Goal: Task Accomplishment & Management: Use online tool/utility

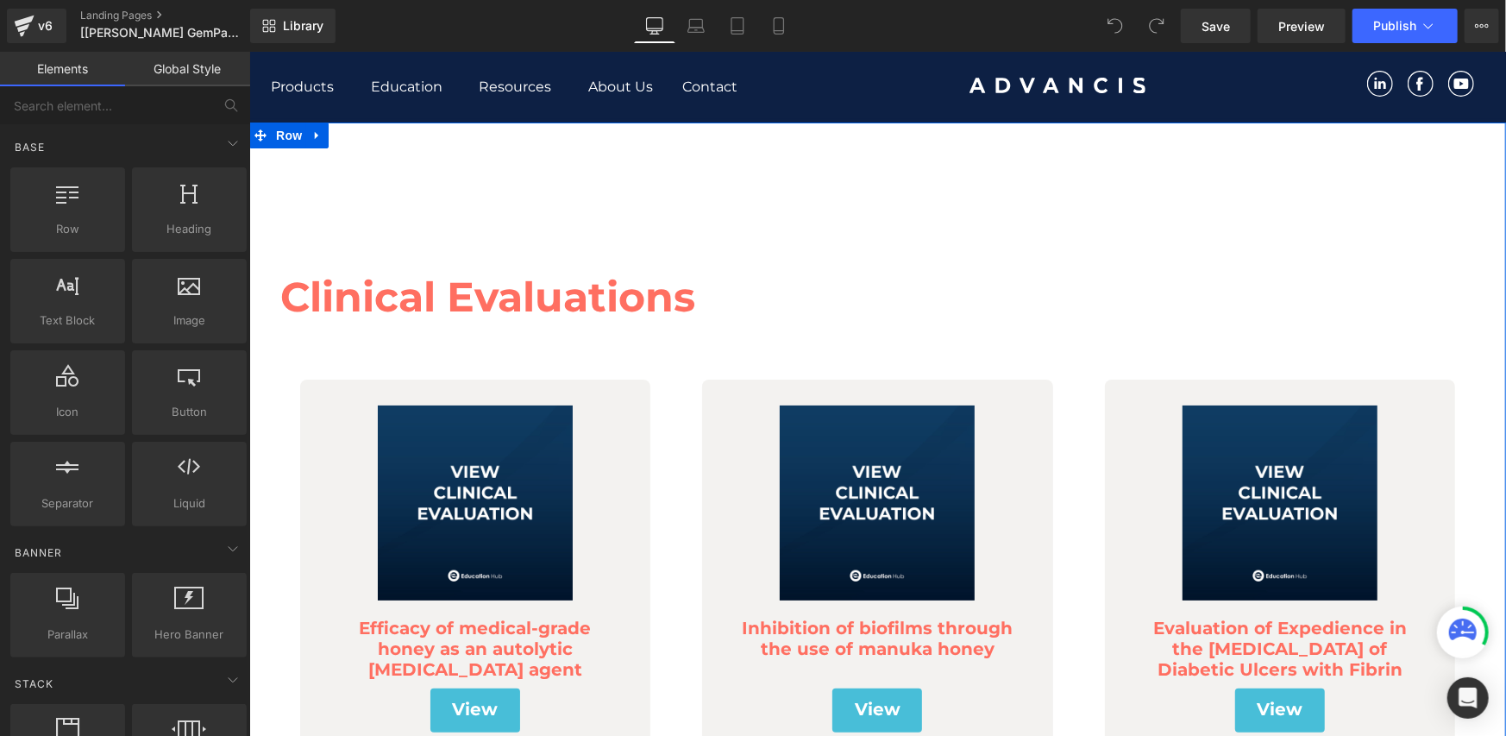
scroll to position [287, 0]
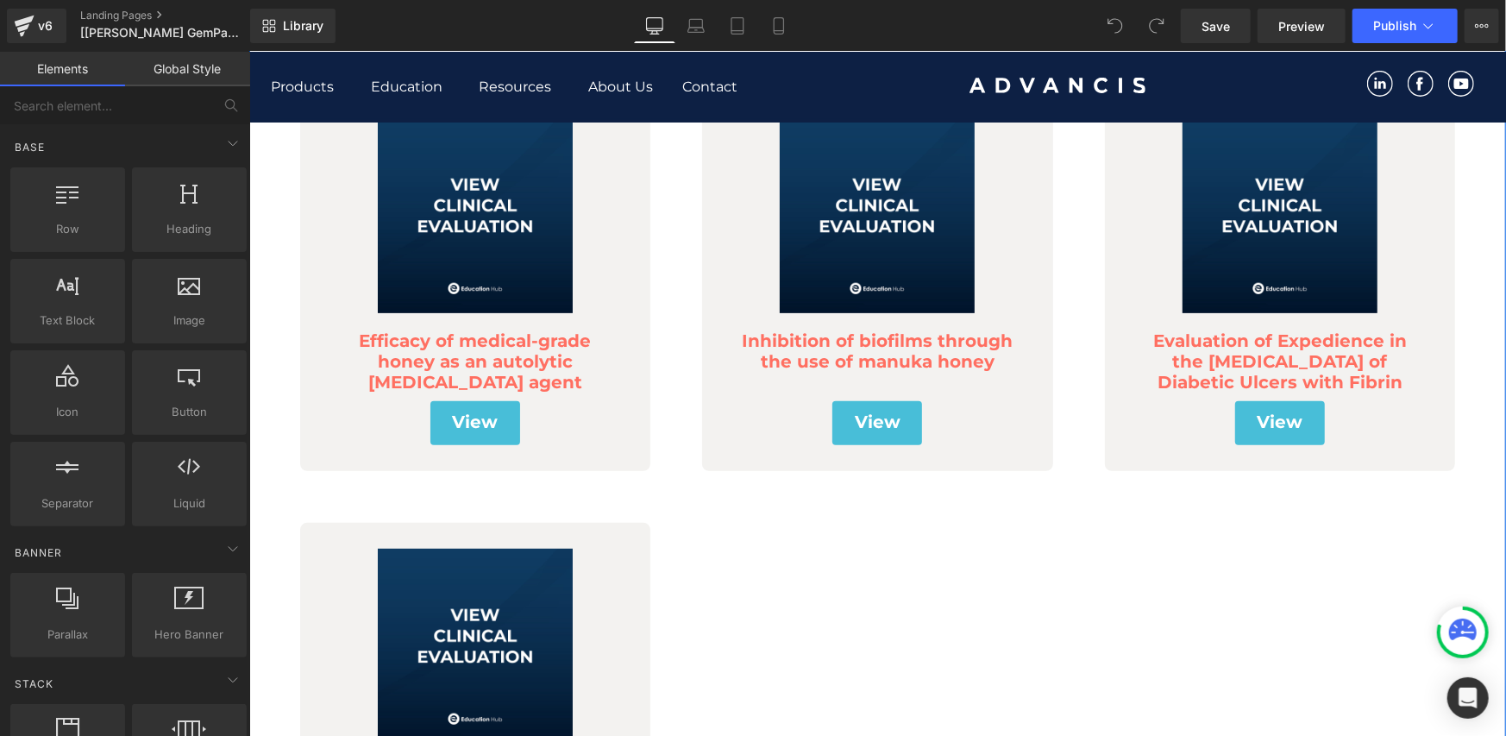
click at [459, 417] on div "View Button" at bounding box center [474, 422] width 325 height 44
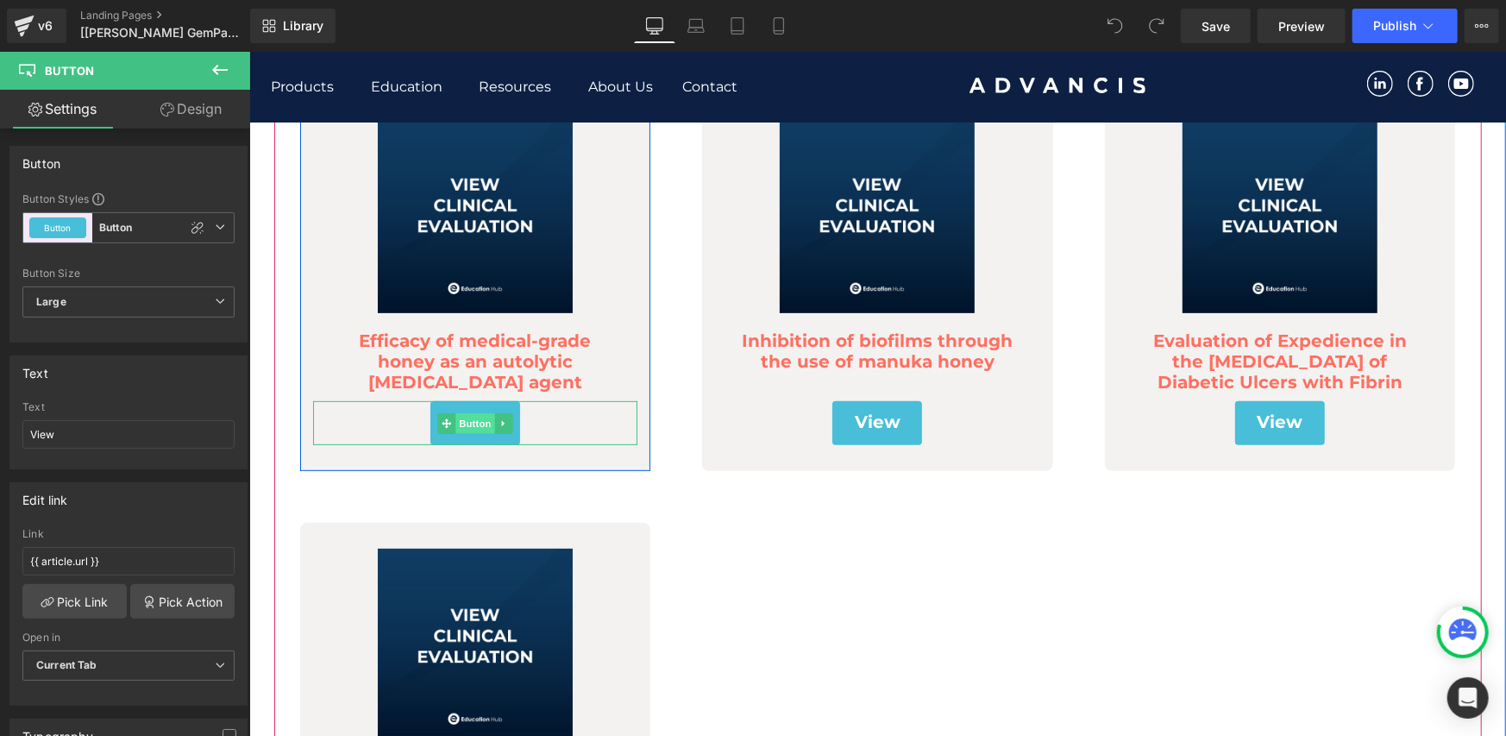
click at [469, 425] on span "Button" at bounding box center [475, 422] width 40 height 21
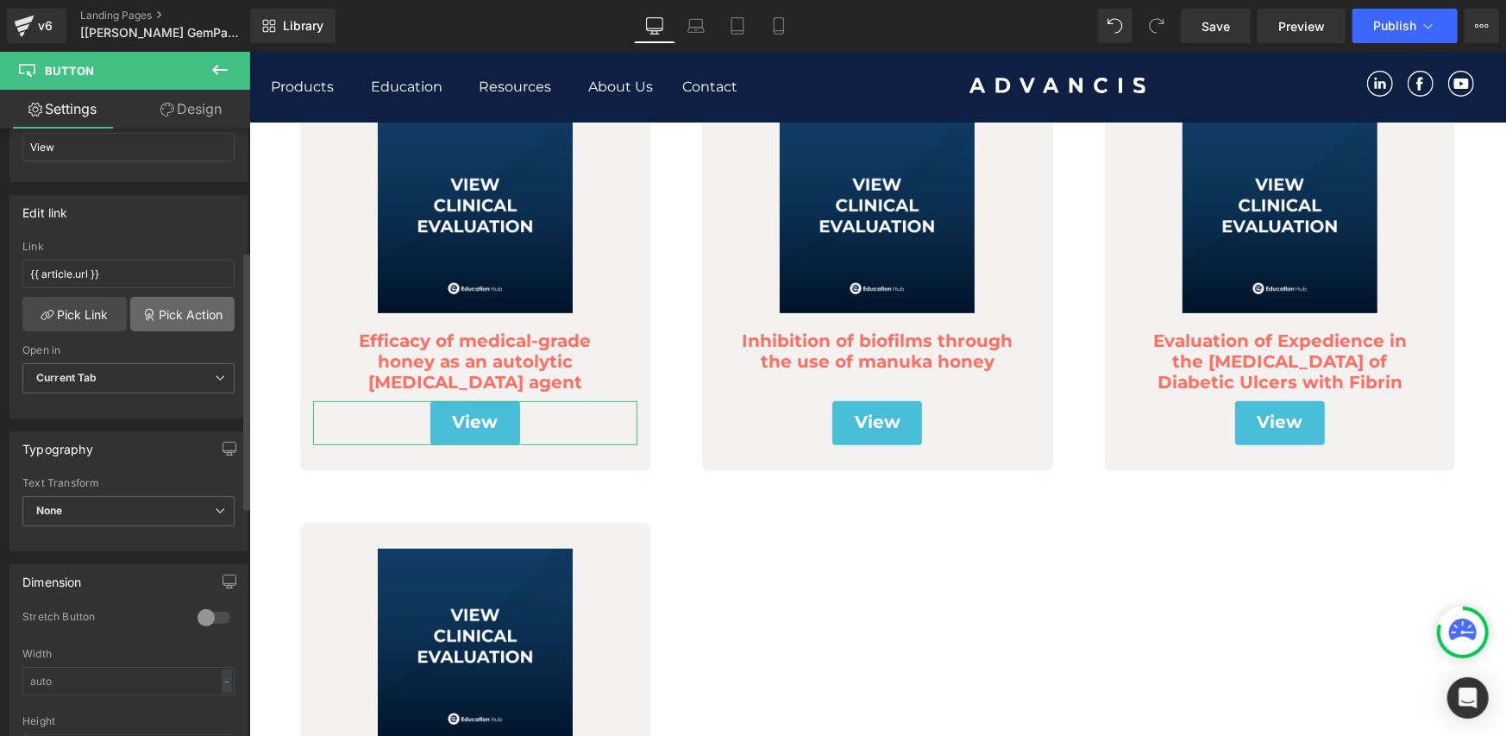
click at [155, 309] on link "Pick Action" at bounding box center [182, 314] width 104 height 35
click at [158, 231] on div "Edit link {{ article.url }} Link {{ article.url }} Pick Link Pick Action Curren…" at bounding box center [129, 300] width 258 height 236
click at [71, 314] on link "Pick Link" at bounding box center [74, 314] width 104 height 35
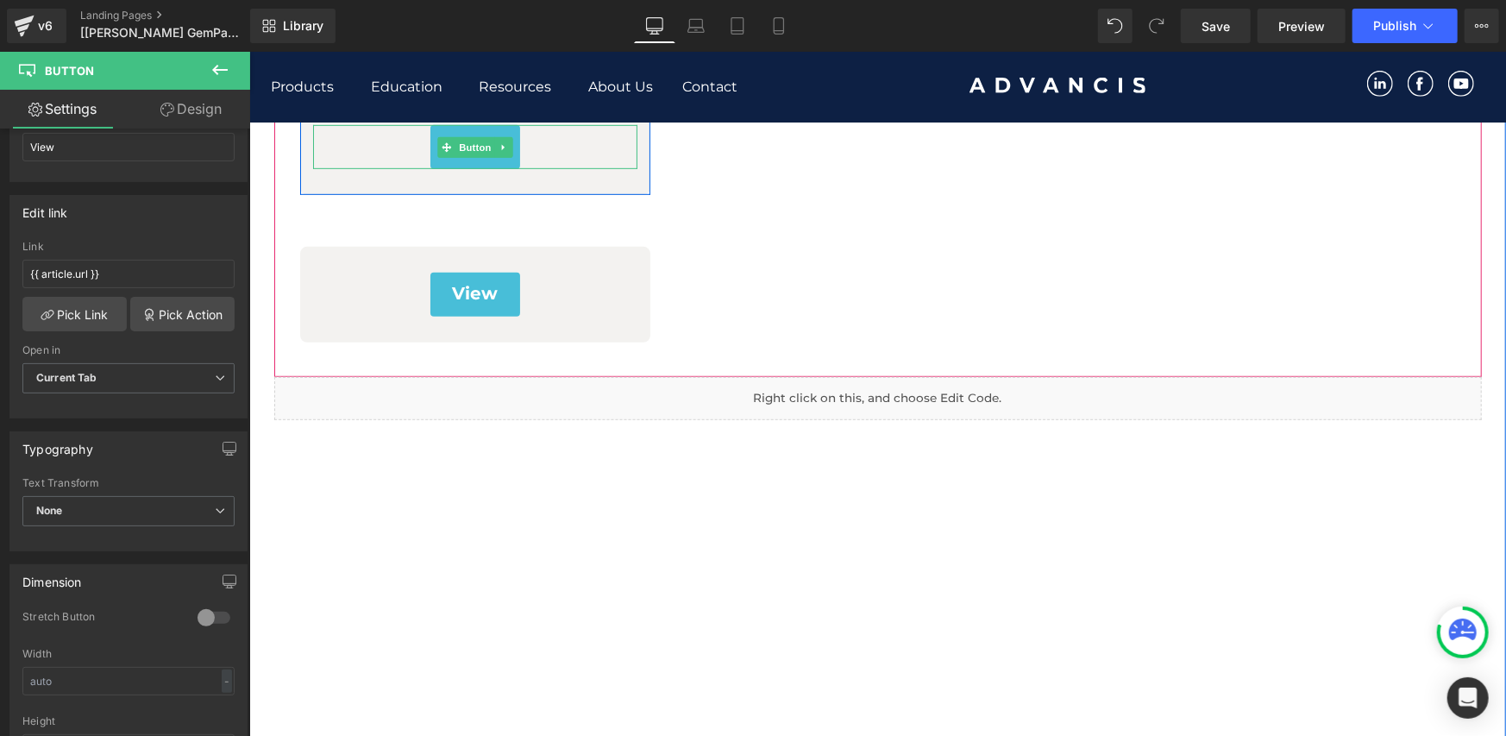
scroll to position [575, 0]
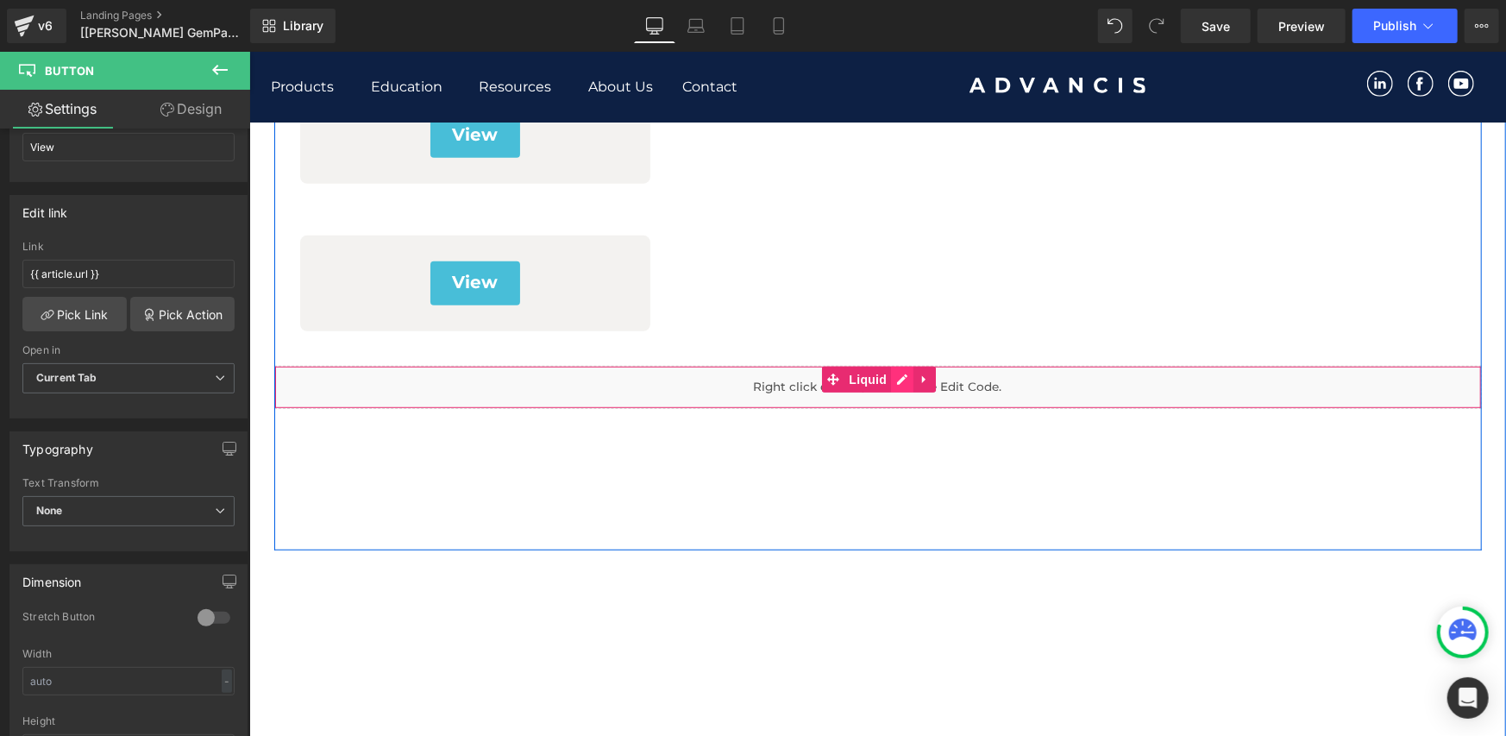
click at [889, 380] on div "Liquid" at bounding box center [877, 386] width 1208 height 43
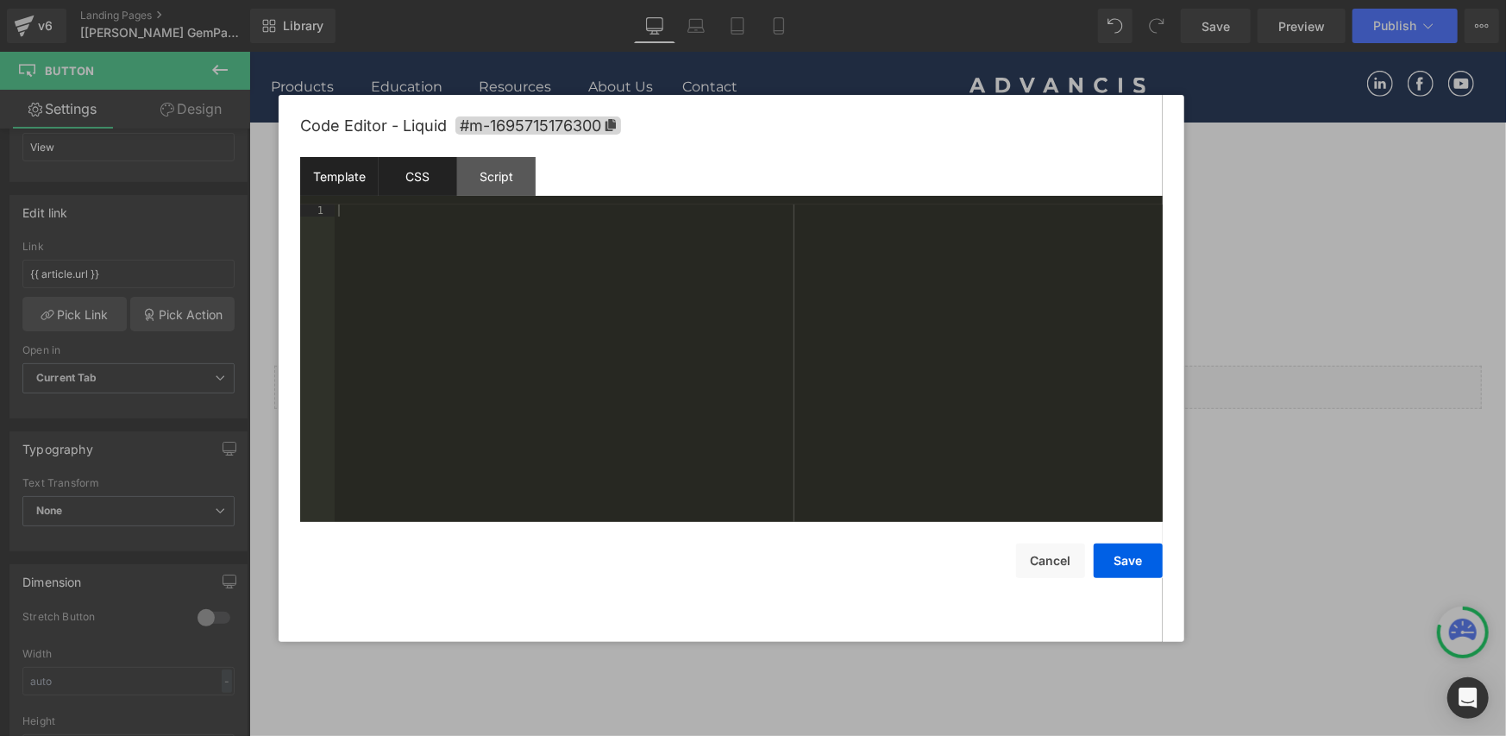
click at [441, 185] on div "CSS" at bounding box center [418, 176] width 79 height 39
click at [498, 173] on div "Script" at bounding box center [496, 176] width 79 height 39
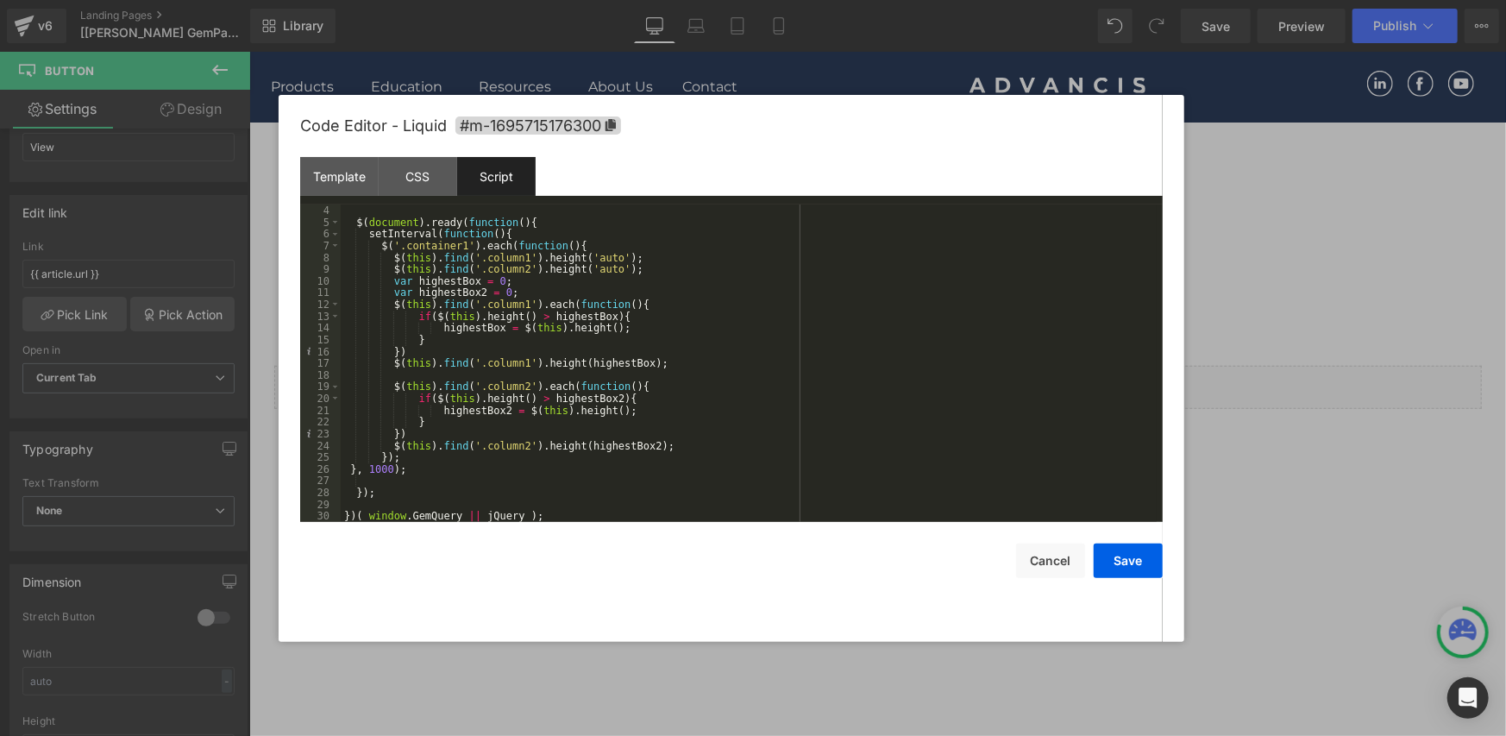
scroll to position [35, 0]
click at [1039, 568] on button "Cancel" at bounding box center [1050, 561] width 69 height 35
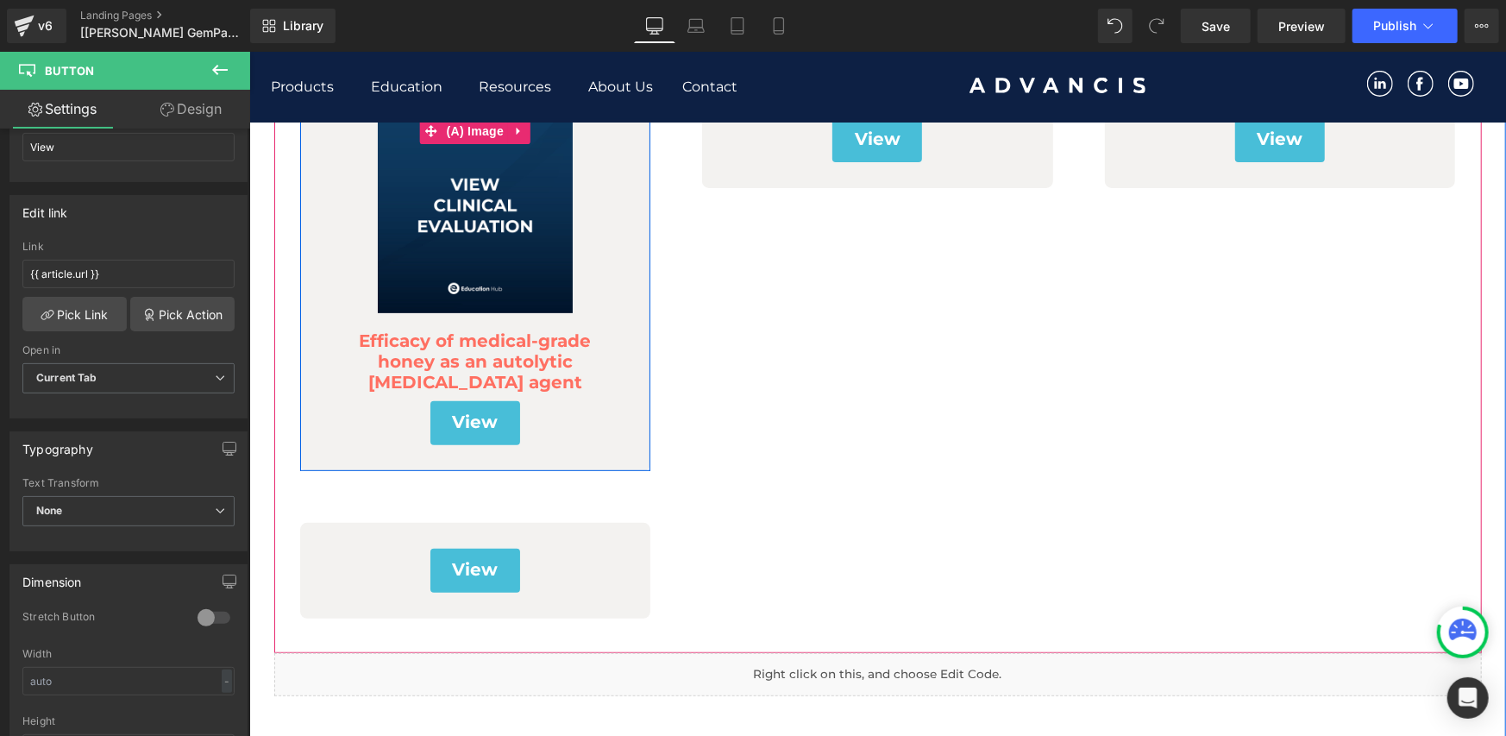
scroll to position [0, 0]
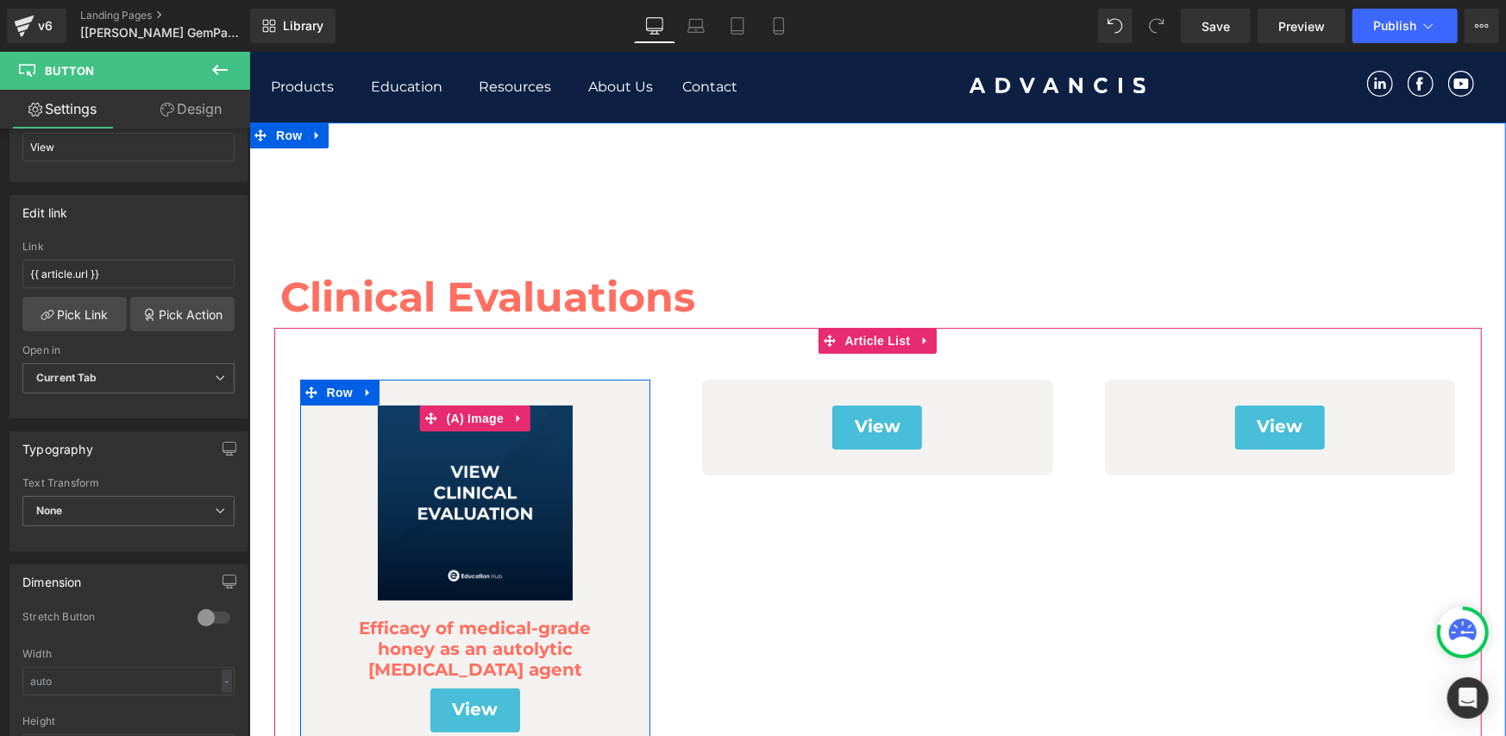
click at [312, 485] on div at bounding box center [474, 502] width 325 height 195
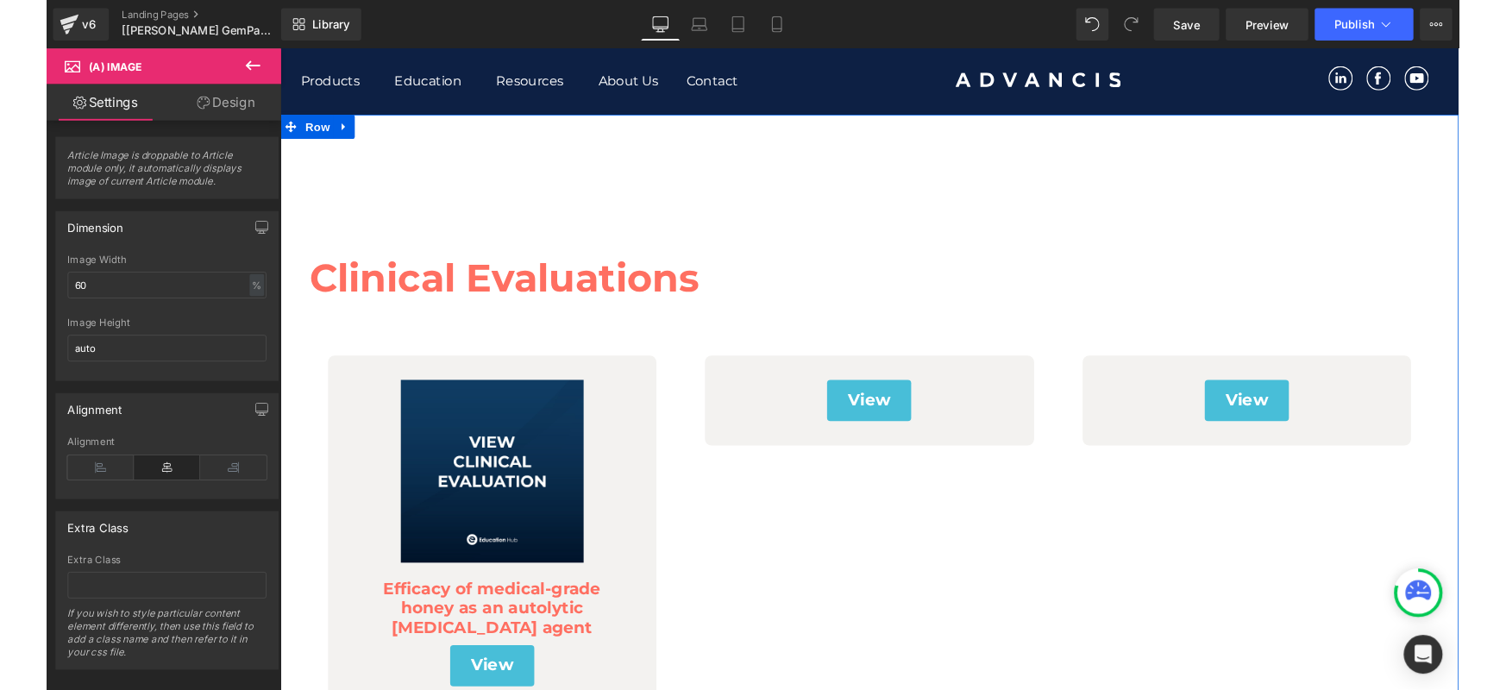
scroll to position [287, 0]
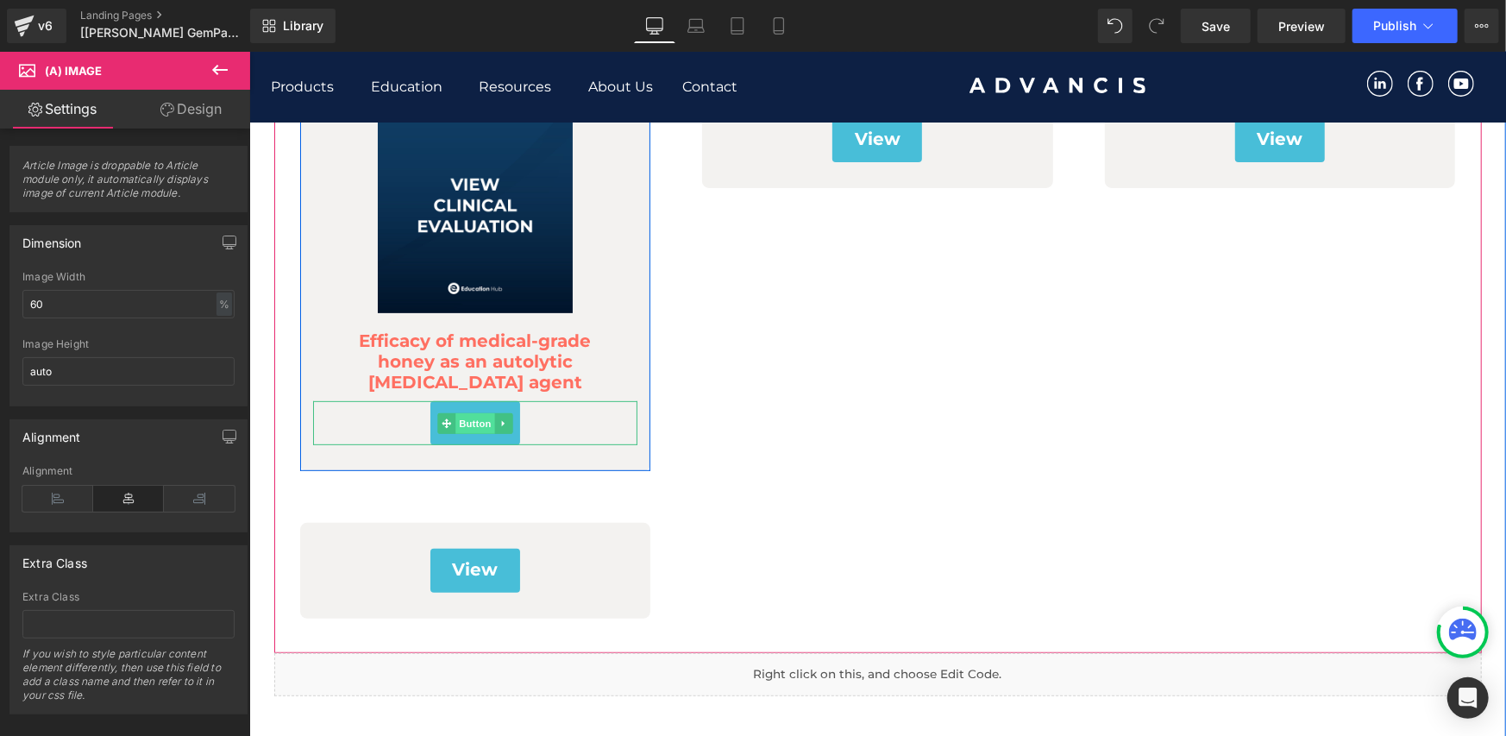
click at [468, 422] on span "Button" at bounding box center [475, 422] width 40 height 21
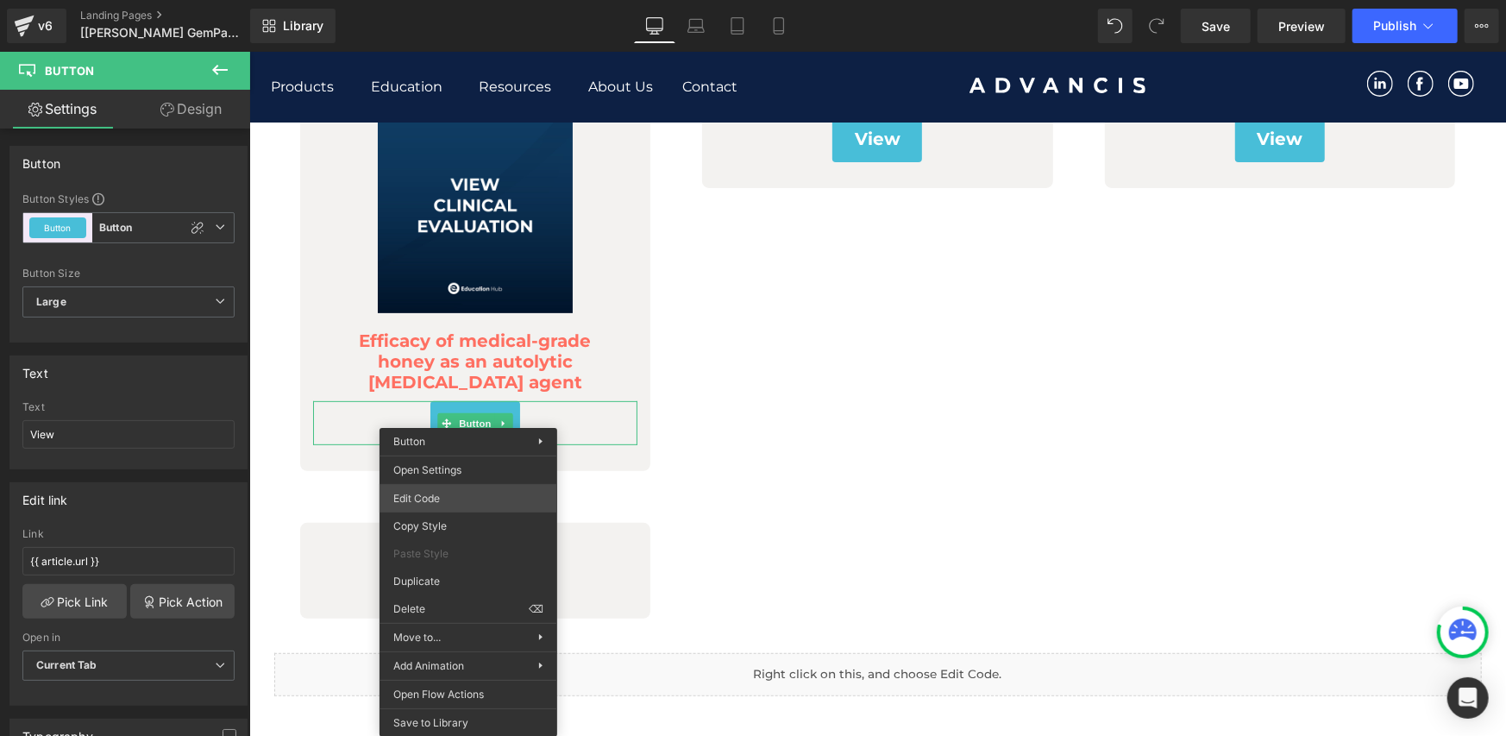
click at [433, 0] on div "Button You are previewing how the will restyle your page. You can not edit Elem…" at bounding box center [753, 0] width 1506 height 0
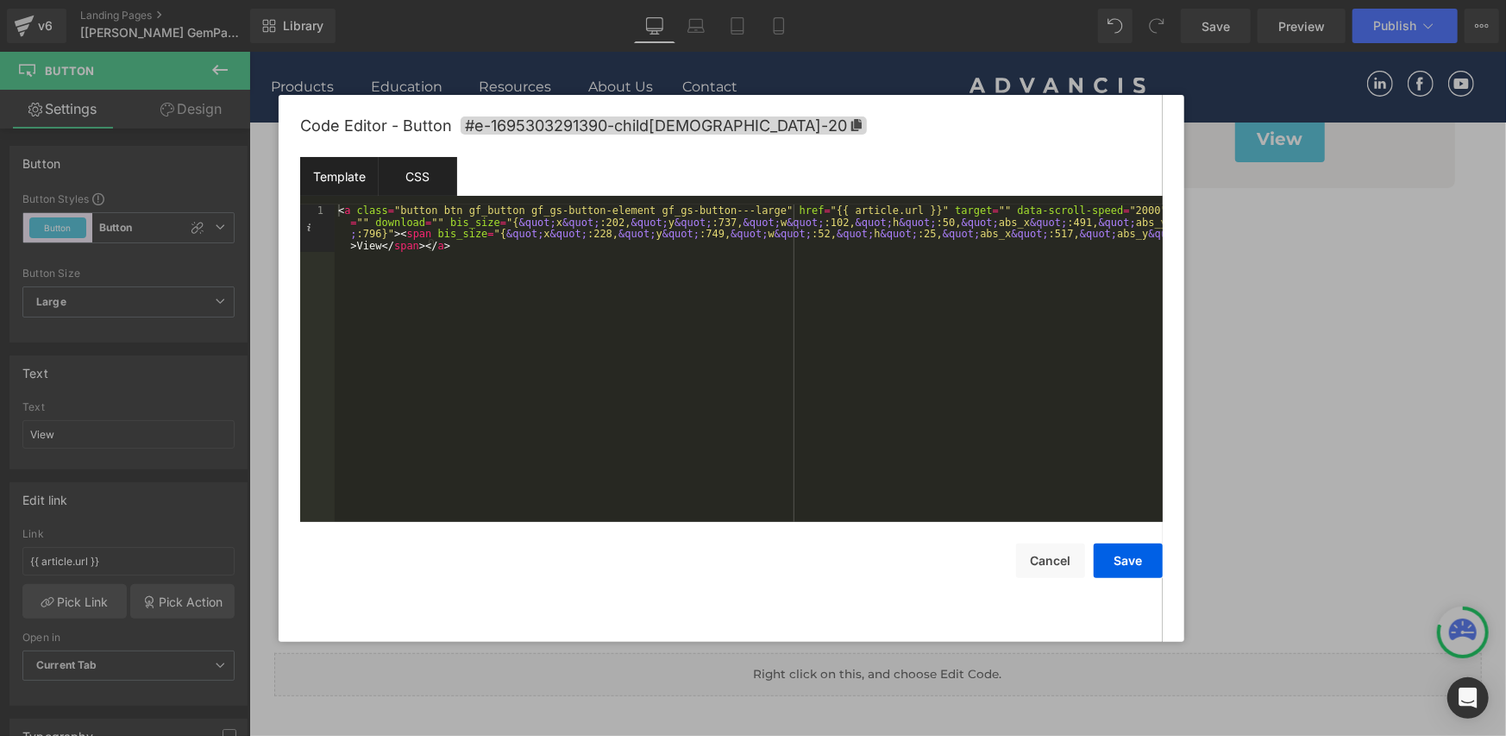
click at [405, 174] on div "CSS" at bounding box center [418, 176] width 79 height 39
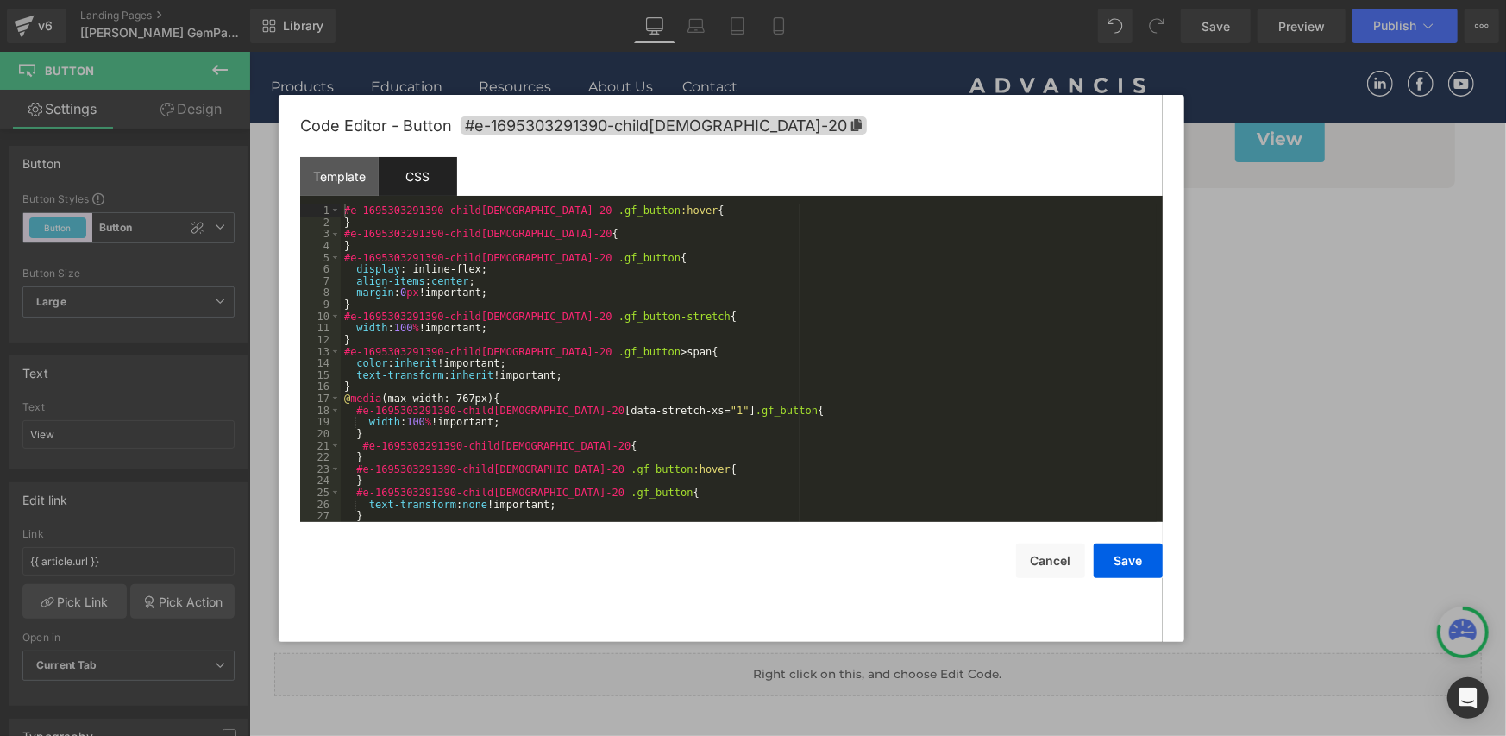
click at [348, 155] on div "Code Editor - Button #e-1695303291390-child[DEMOGRAPHIC_DATA]-20" at bounding box center [731, 126] width 863 height 62
click at [333, 186] on div "Template" at bounding box center [339, 176] width 79 height 39
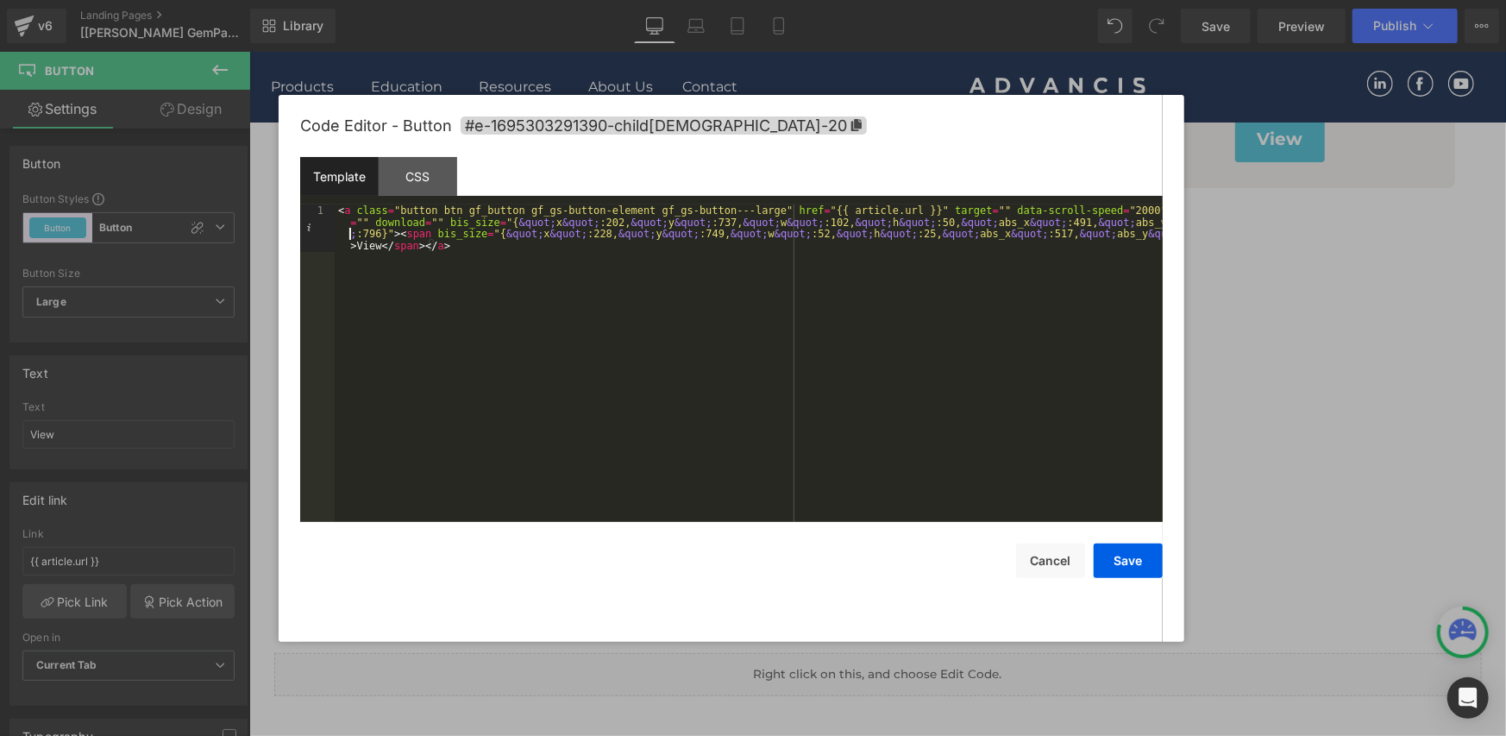
click at [352, 234] on div "< a class = "button btn gf_button gf_gs-button-element gf_gs-button---large" hr…" at bounding box center [749, 410] width 828 height 412
click at [362, 225] on div "< a class = "button btn gf_button gf_gs-button-element gf_gs-button---large" hr…" at bounding box center [749, 410] width 828 height 412
click at [397, 227] on div "< a class = "button btn gf_button gf_gs-button-element gf_gs-button---large" hr…" at bounding box center [749, 410] width 828 height 412
drag, startPoint x: 412, startPoint y: 225, endPoint x: 370, endPoint y: 222, distance: 42.4
click at [370, 222] on div "< a class = "button btn gf_button gf_gs-button-element gf_gs-button---large" hr…" at bounding box center [749, 410] width 828 height 412
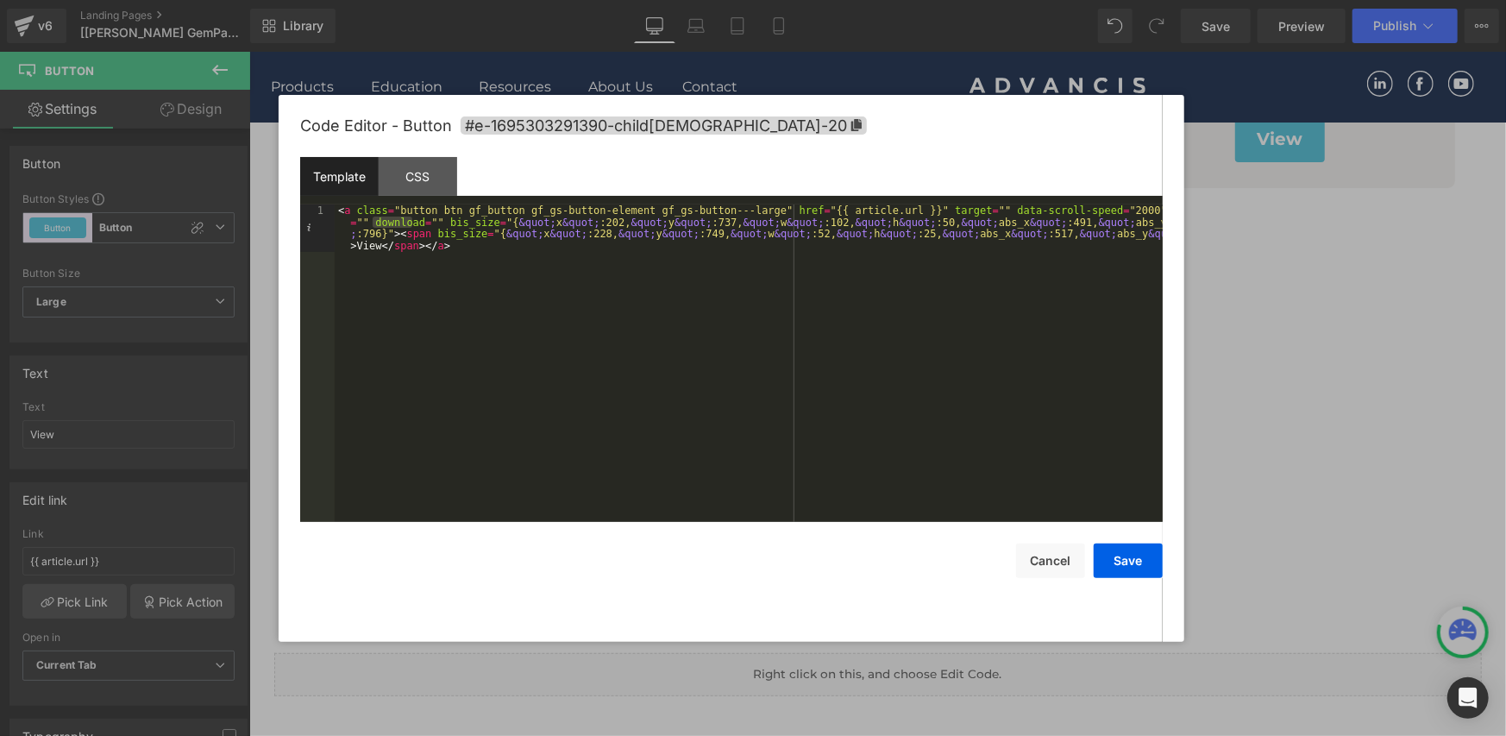
click at [399, 213] on div "< a class = "button btn gf_button gf_gs-button-element gf_gs-button---large" hr…" at bounding box center [749, 410] width 828 height 412
drag, startPoint x: 1103, startPoint y: 218, endPoint x: 442, endPoint y: 223, distance: 660.9
click at [442, 223] on div "< a class = "button btn gf_button gf_gs-button-element gf_gs-button---large" hr…" at bounding box center [749, 410] width 828 height 412
click at [1114, 561] on button "Save" at bounding box center [1128, 561] width 69 height 35
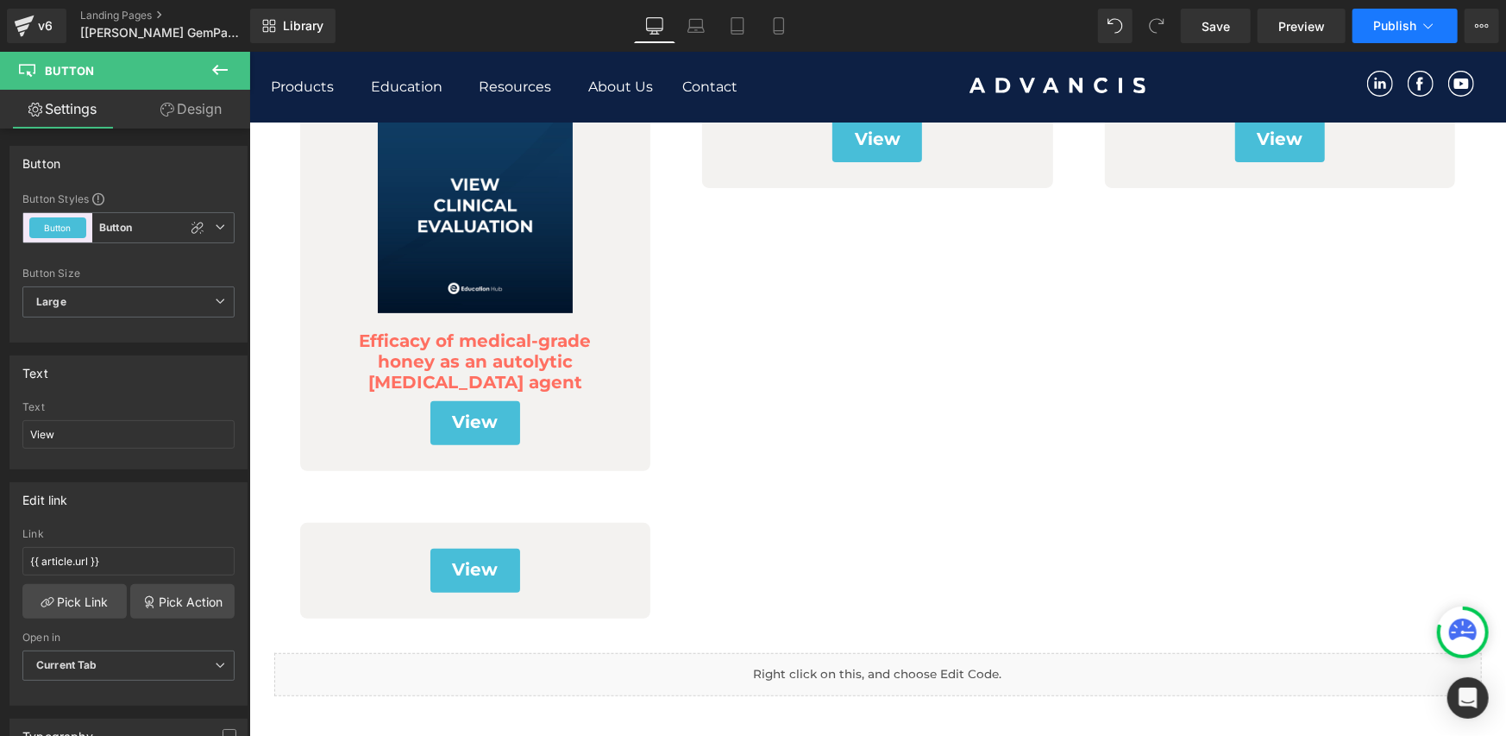
click at [1398, 22] on span "Publish" at bounding box center [1394, 26] width 43 height 14
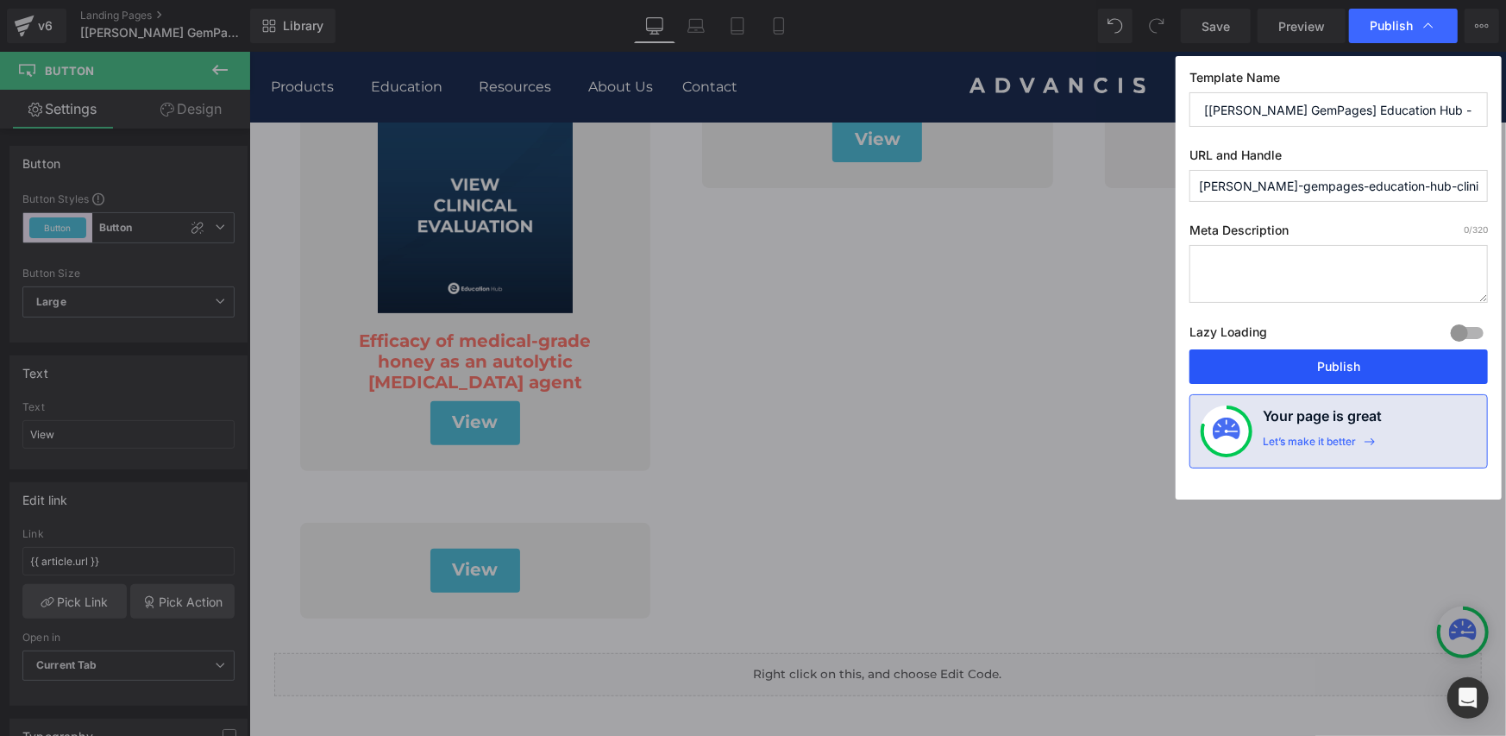
click at [1241, 374] on button "Publish" at bounding box center [1339, 366] width 299 height 35
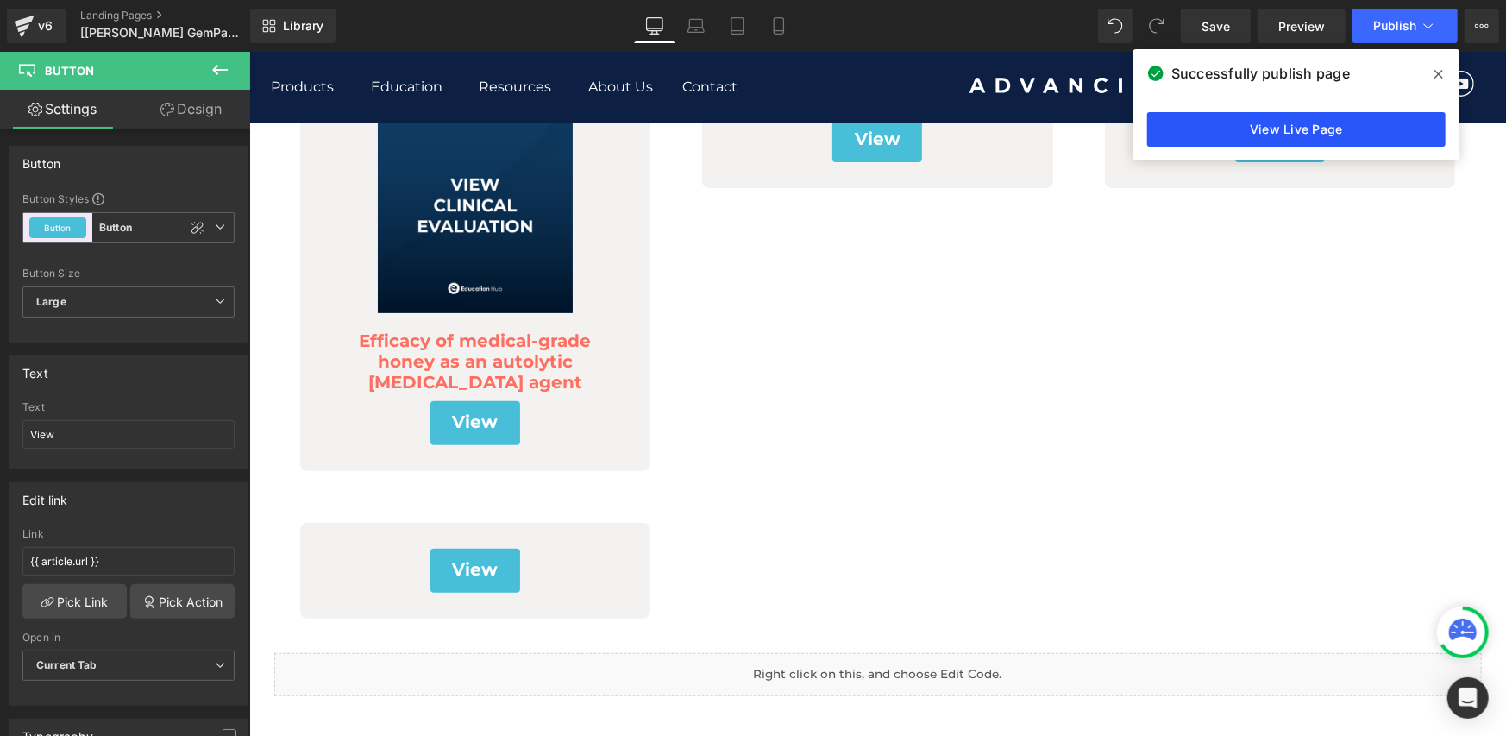
click at [1219, 123] on link "View Live Page" at bounding box center [1296, 129] width 299 height 35
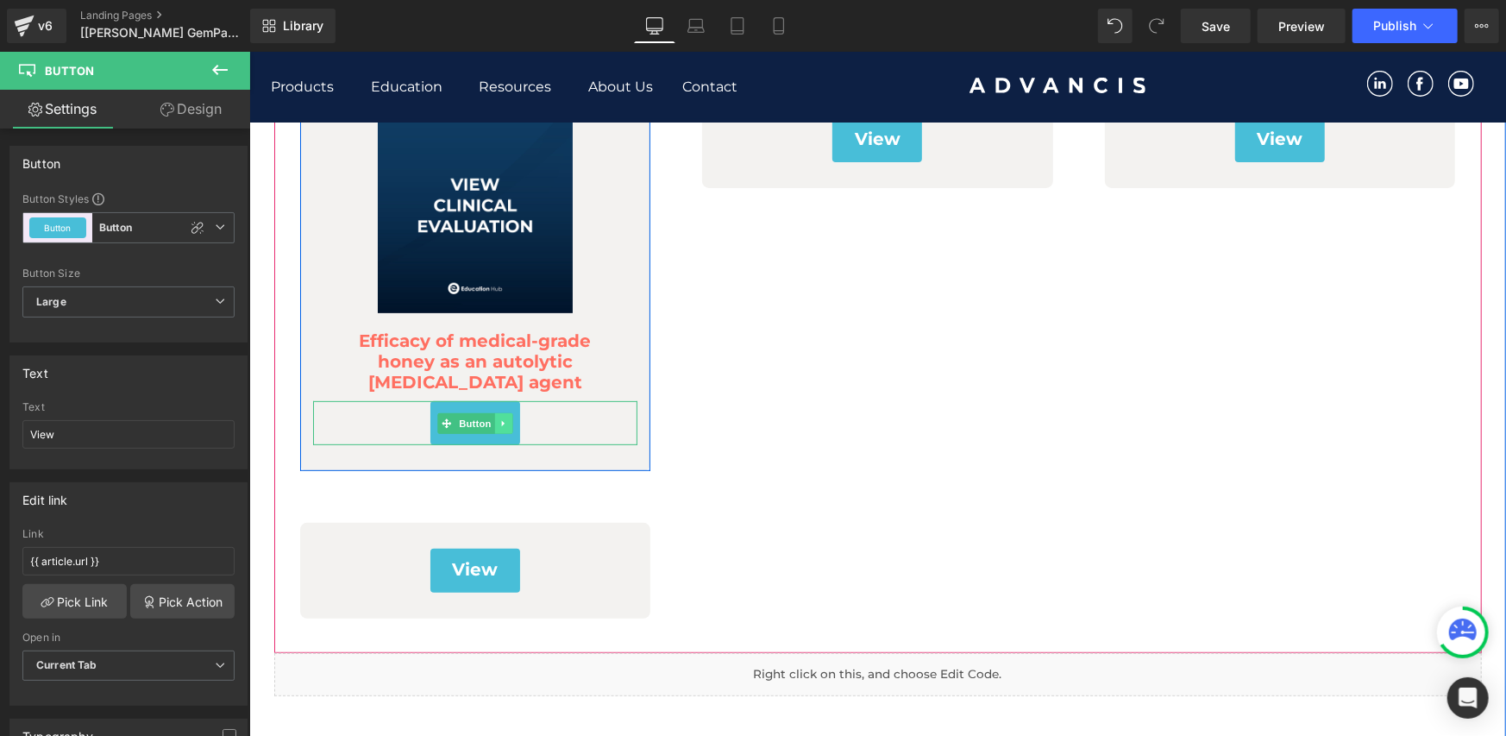
click at [498, 418] on icon at bounding box center [502, 423] width 9 height 10
click at [491, 420] on icon at bounding box center [493, 422] width 9 height 9
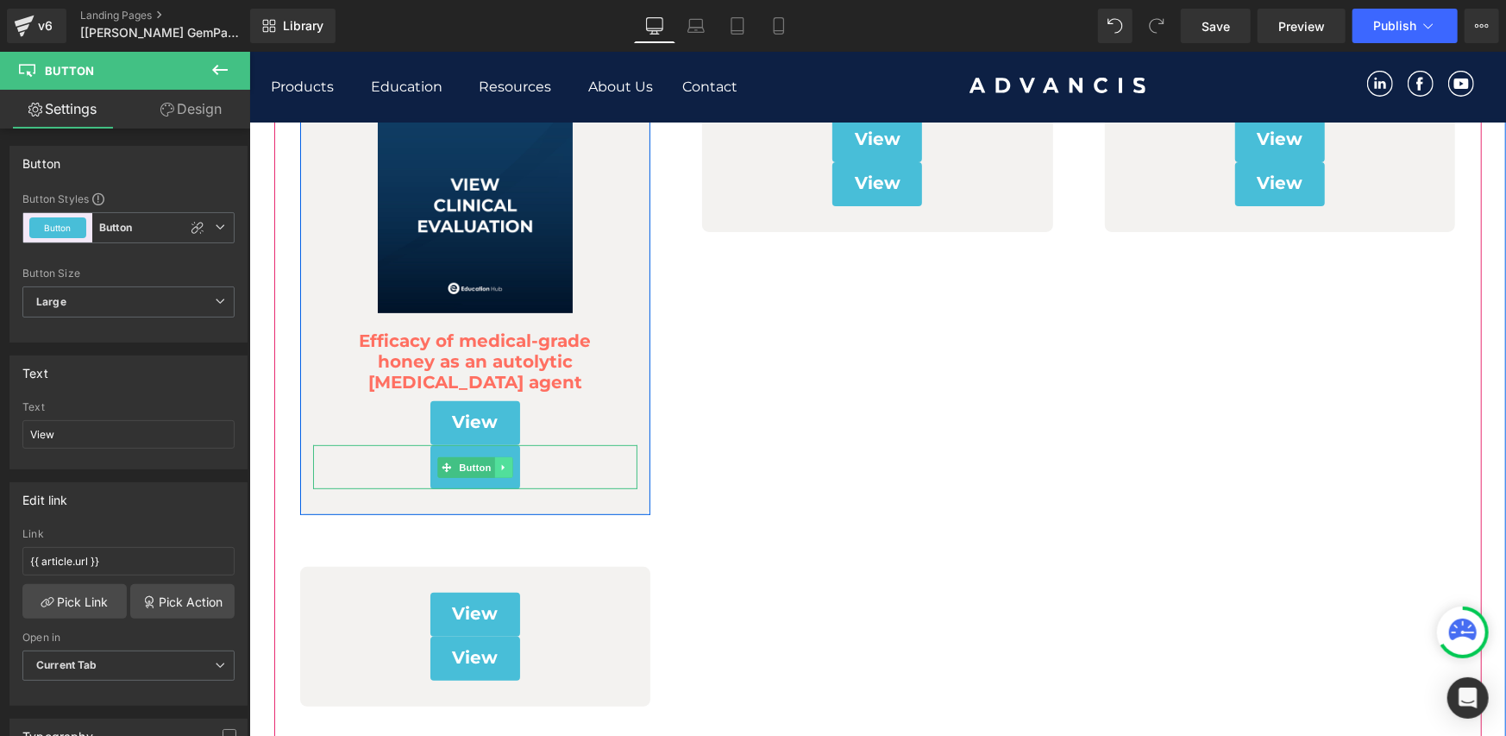
click at [500, 466] on icon at bounding box center [501, 466] width 3 height 6
click at [503, 466] on link at bounding box center [512, 466] width 18 height 21
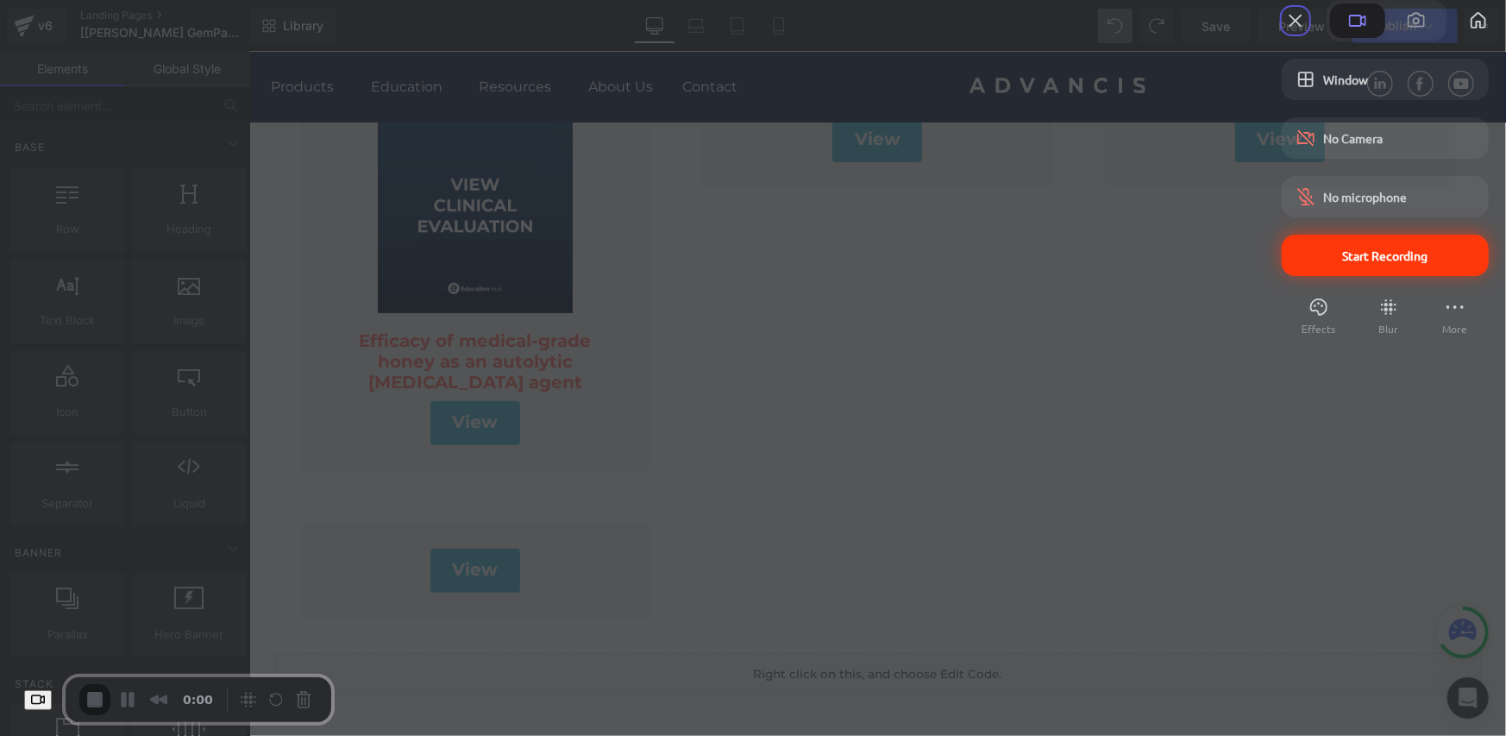
click at [1305, 273] on div "Start Recording" at bounding box center [1385, 255] width 207 height 41
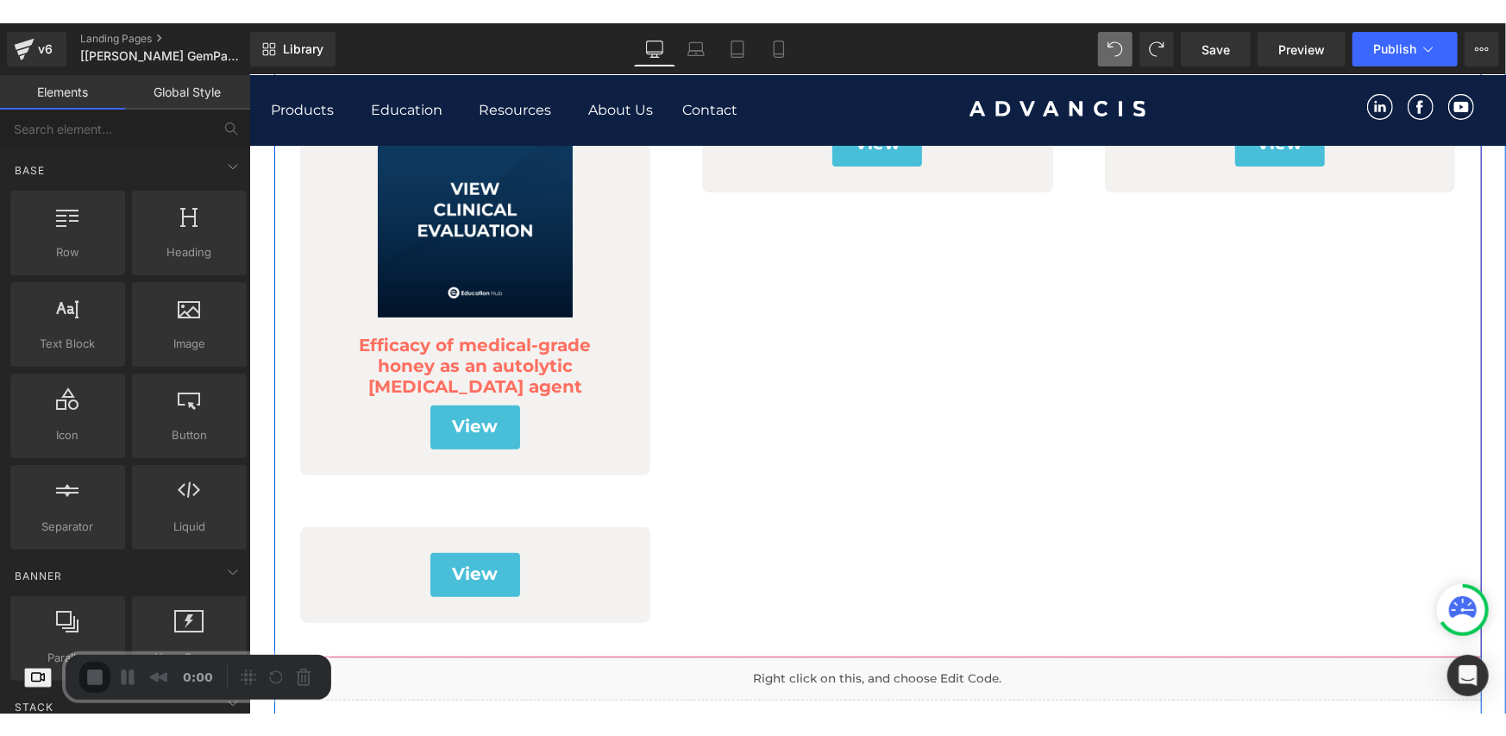
scroll to position [315, 0]
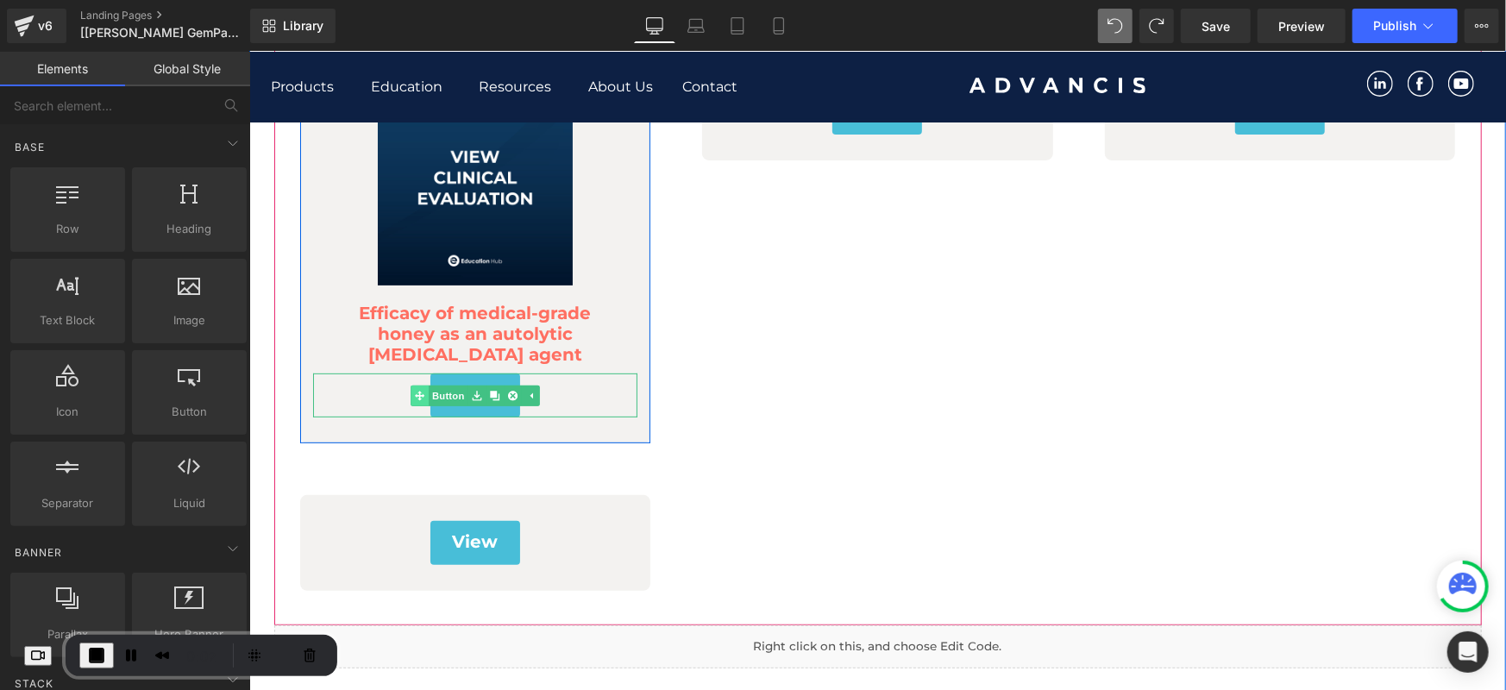
click at [435, 393] on link "Button" at bounding box center [438, 395] width 57 height 21
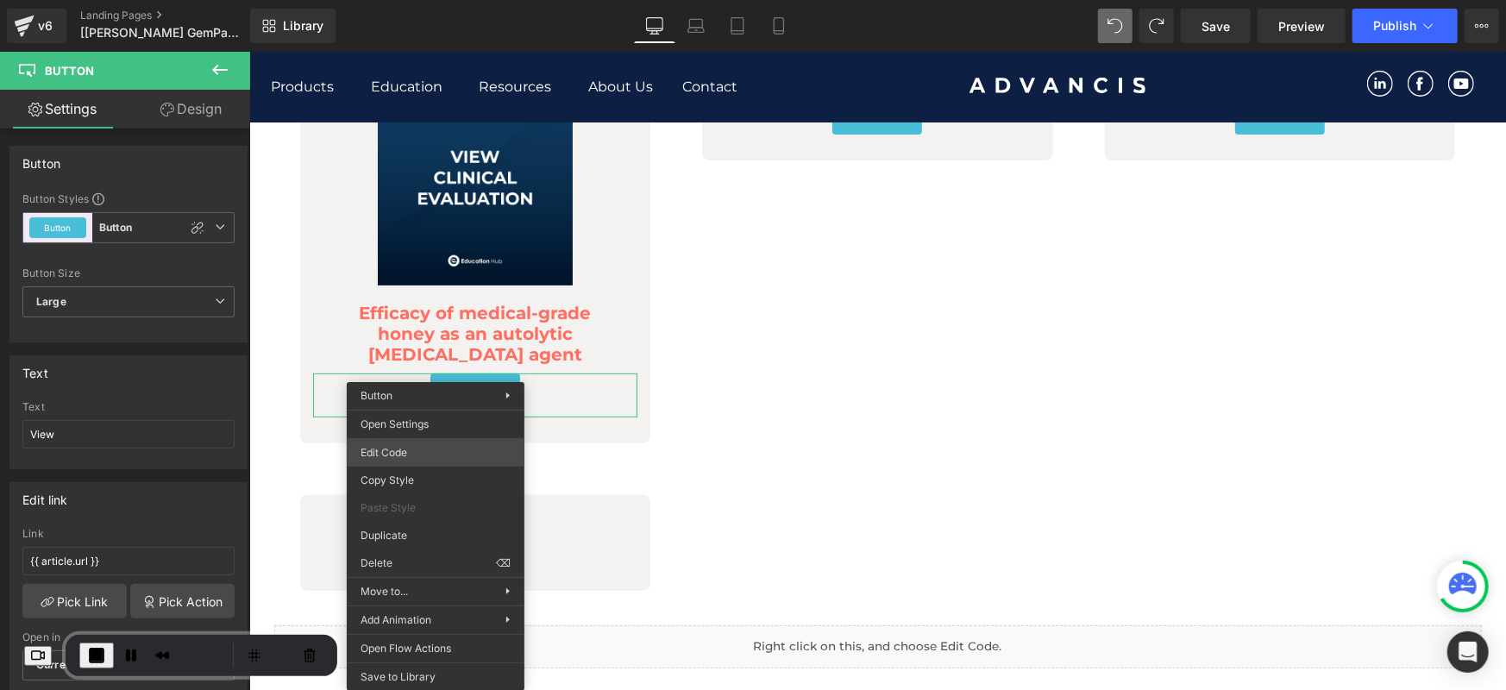
click at [432, 0] on div "Button You are previewing how the will restyle your page. You can not edit Elem…" at bounding box center [753, 0] width 1506 height 0
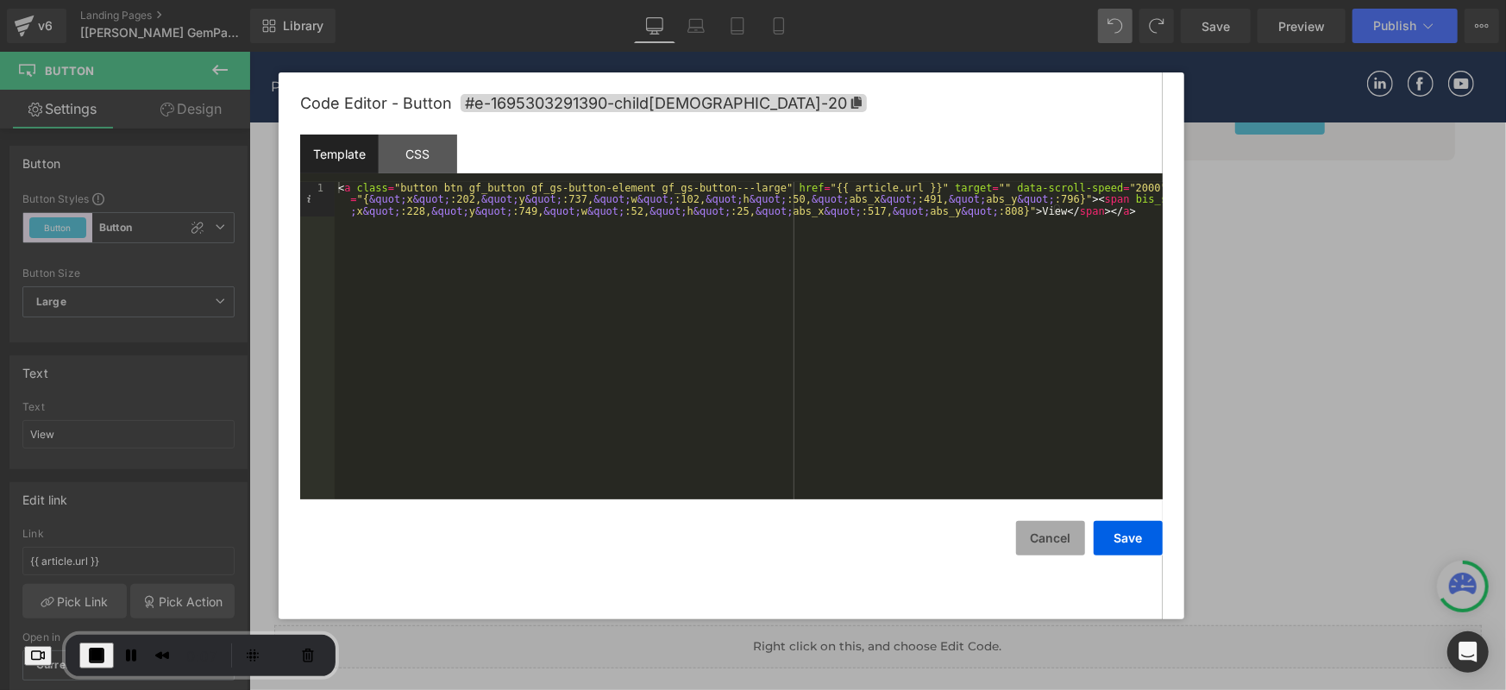
click at [1053, 546] on button "Cancel" at bounding box center [1050, 538] width 69 height 35
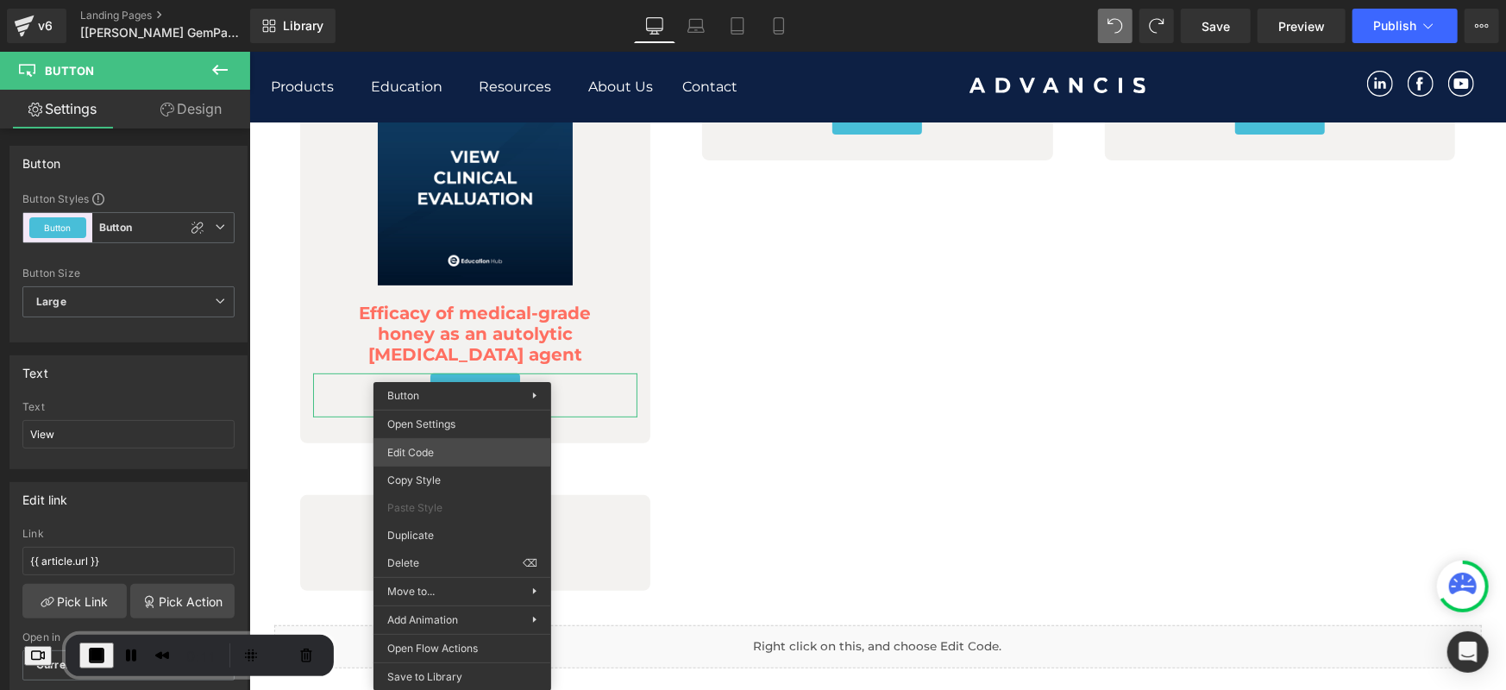
click at [465, 0] on div "Button You are previewing how the will restyle your page. You can not edit Elem…" at bounding box center [753, 0] width 1506 height 0
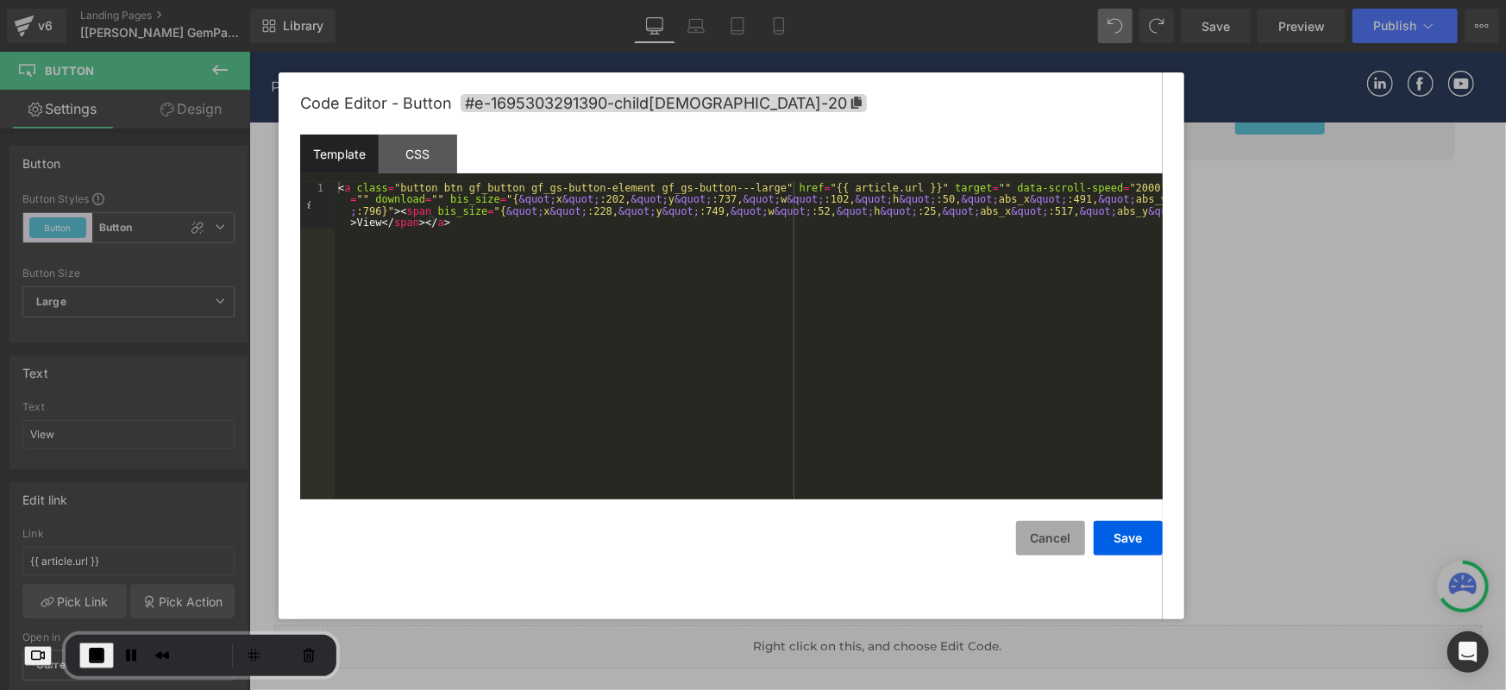
click at [1061, 538] on button "Cancel" at bounding box center [1050, 538] width 69 height 35
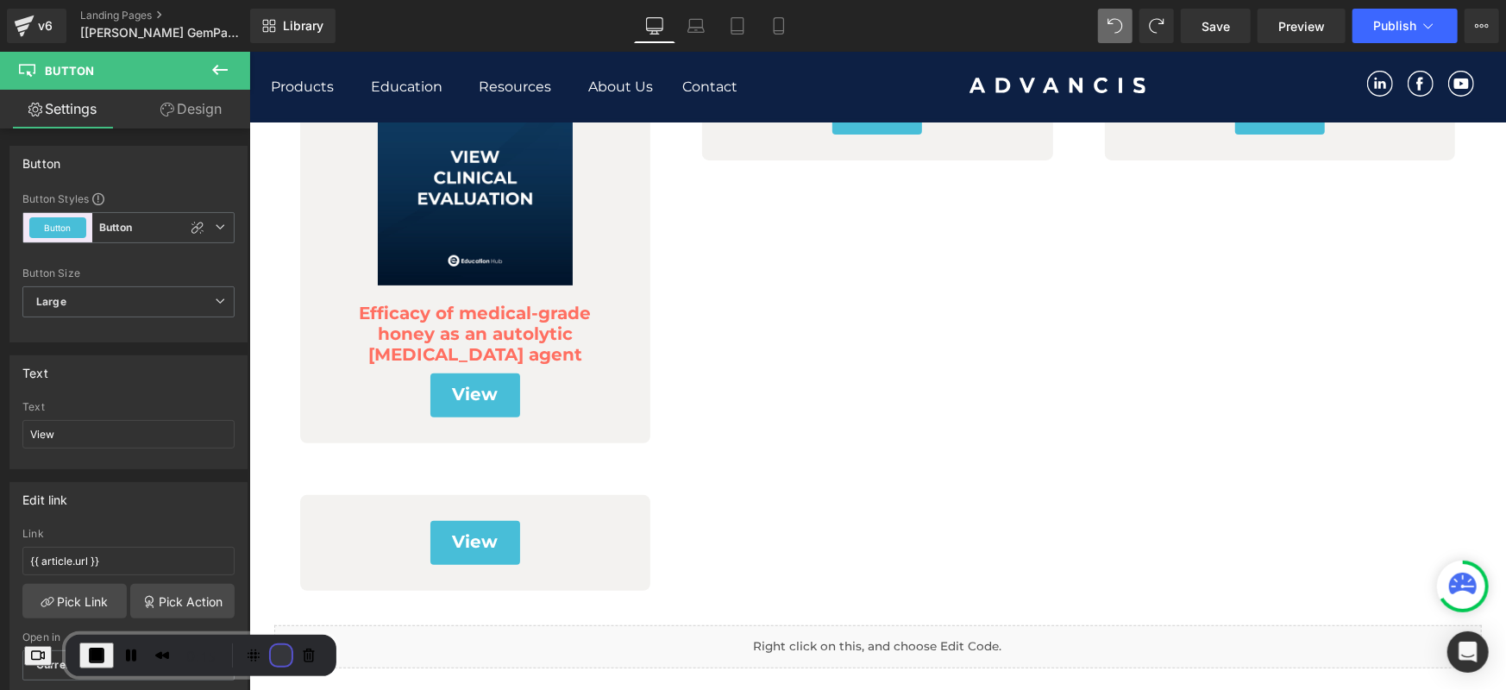
click at [292, 652] on button "Restart Recording" at bounding box center [281, 655] width 21 height 21
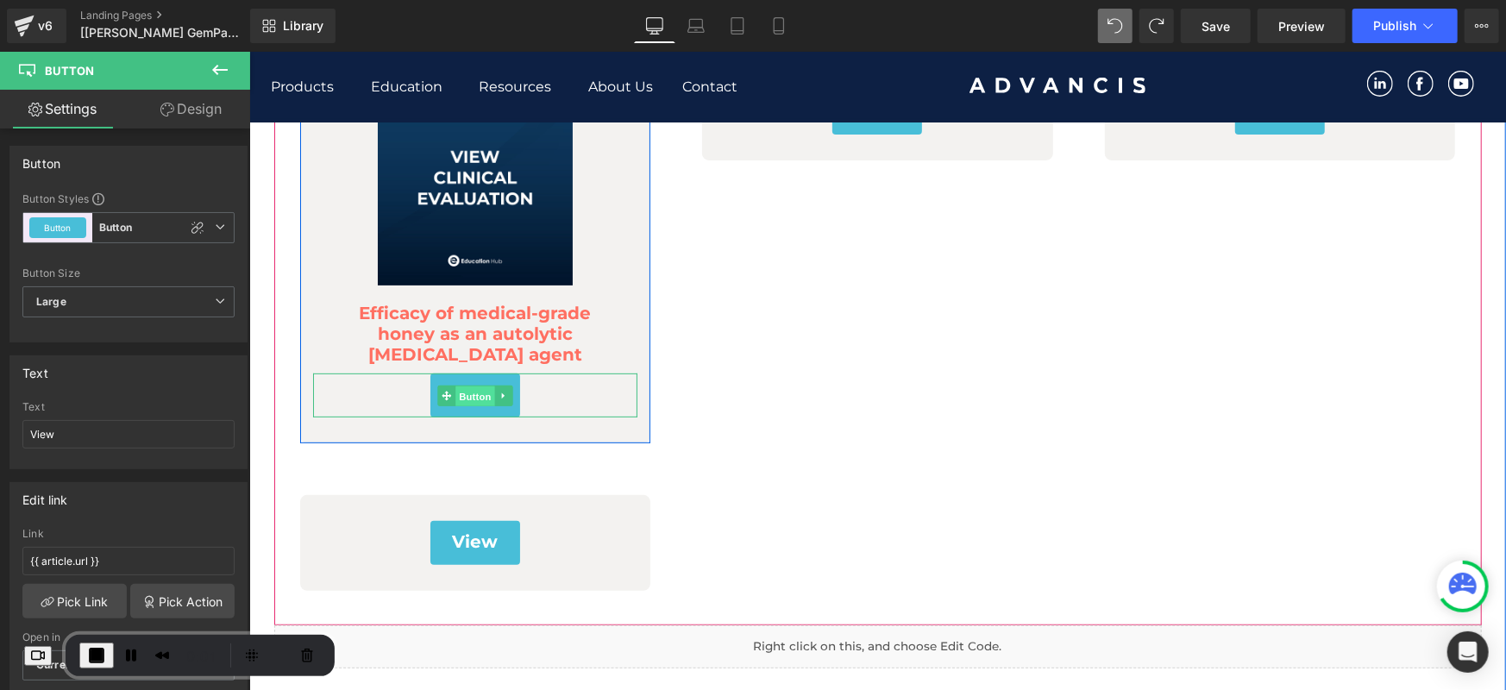
click at [462, 390] on span "Button" at bounding box center [475, 395] width 40 height 21
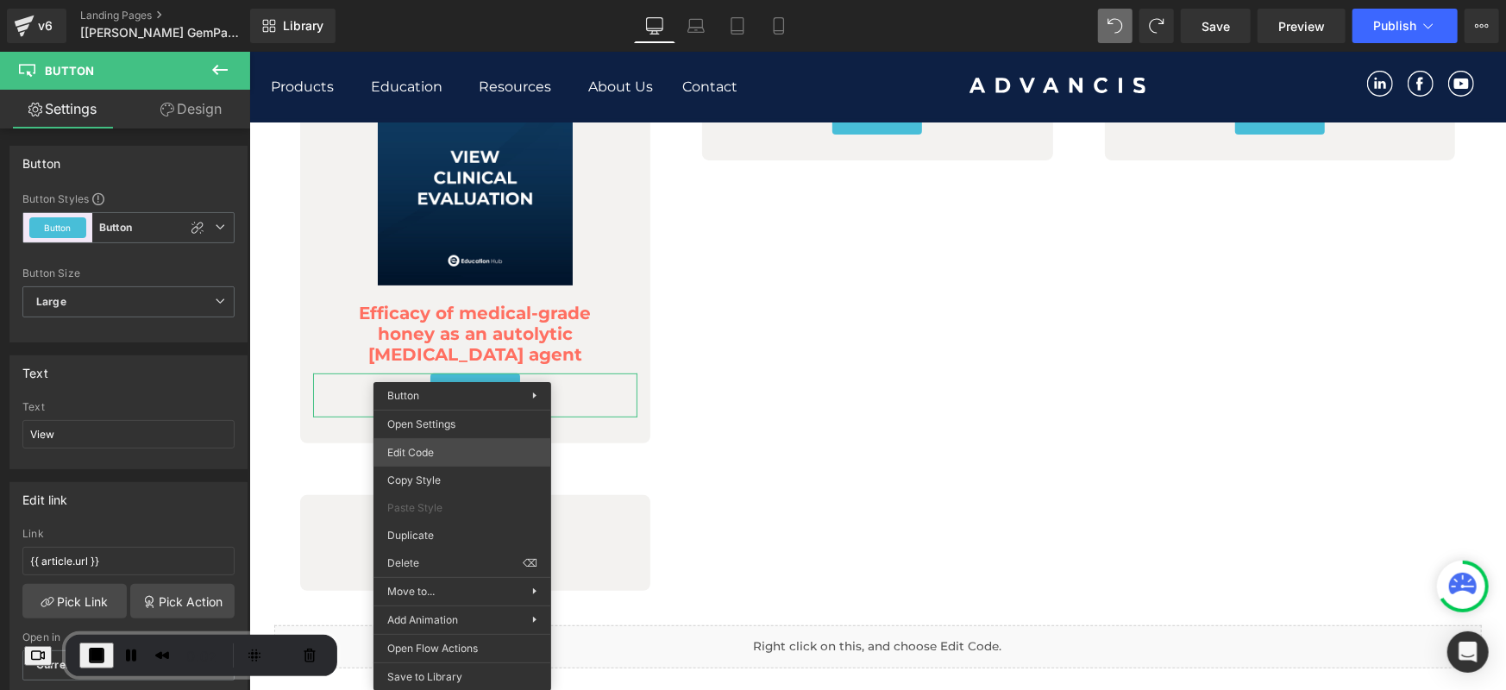
click at [428, 0] on div "Button You are previewing how the will restyle your page. You can not edit Elem…" at bounding box center [753, 0] width 1506 height 0
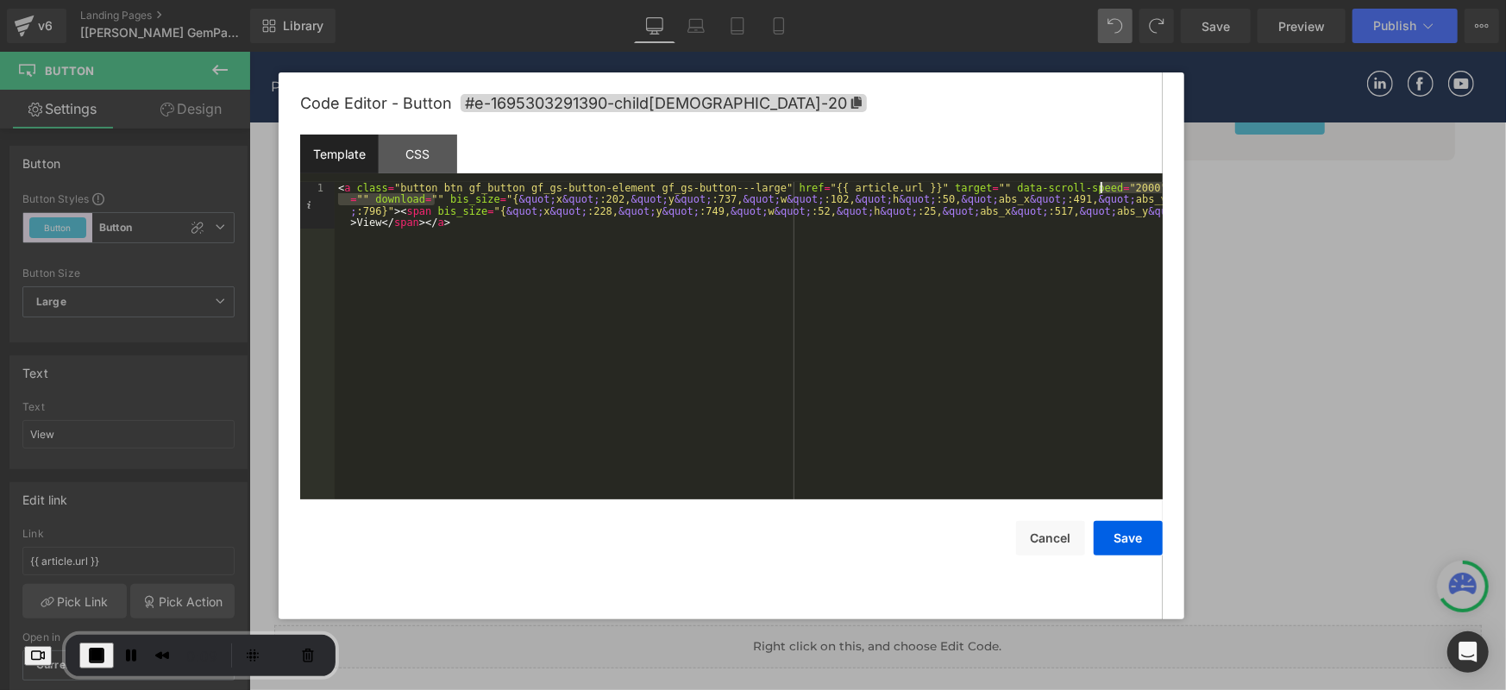
drag, startPoint x: 434, startPoint y: 198, endPoint x: 1101, endPoint y: 186, distance: 667.0
click at [1101, 186] on div "< a class = "button btn gf_button gf_gs-button-element gf_gs-button---large" hr…" at bounding box center [749, 388] width 828 height 412
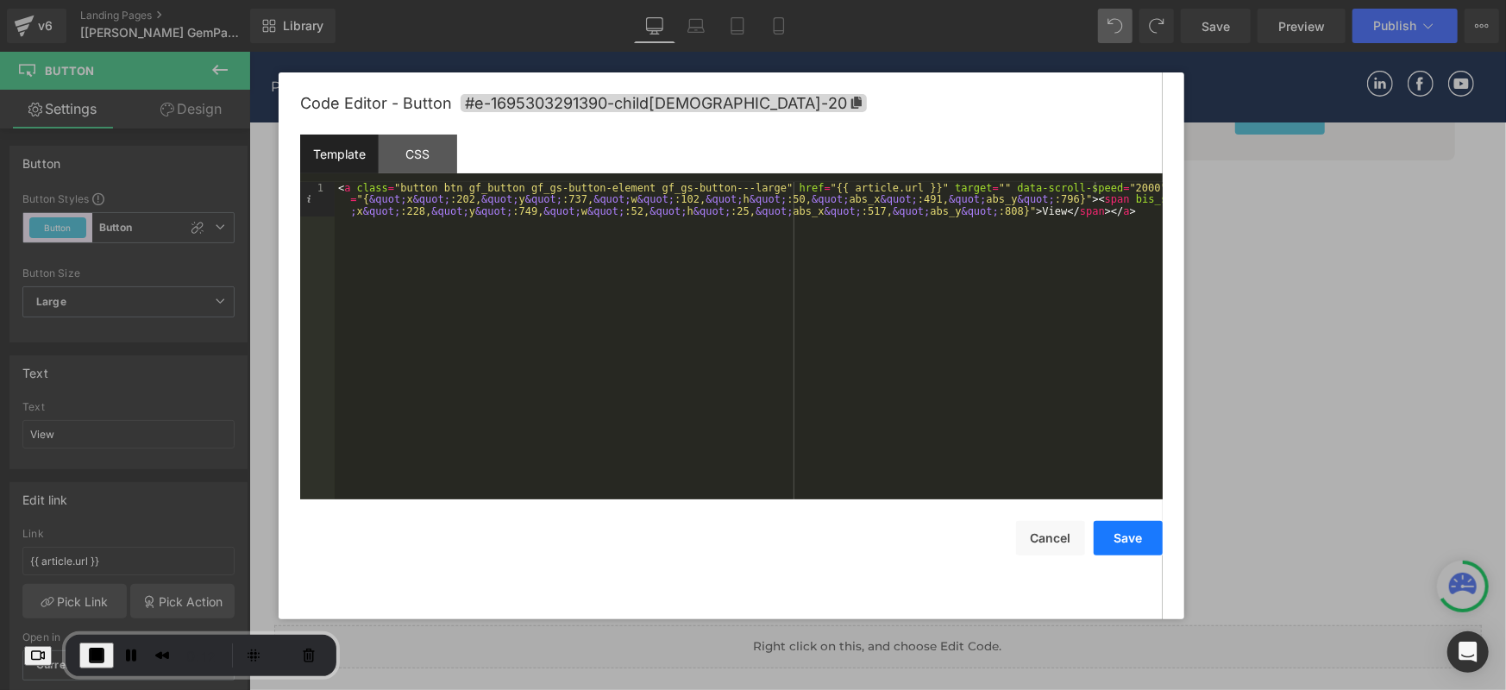
click at [1139, 542] on button "Save" at bounding box center [1128, 538] width 69 height 35
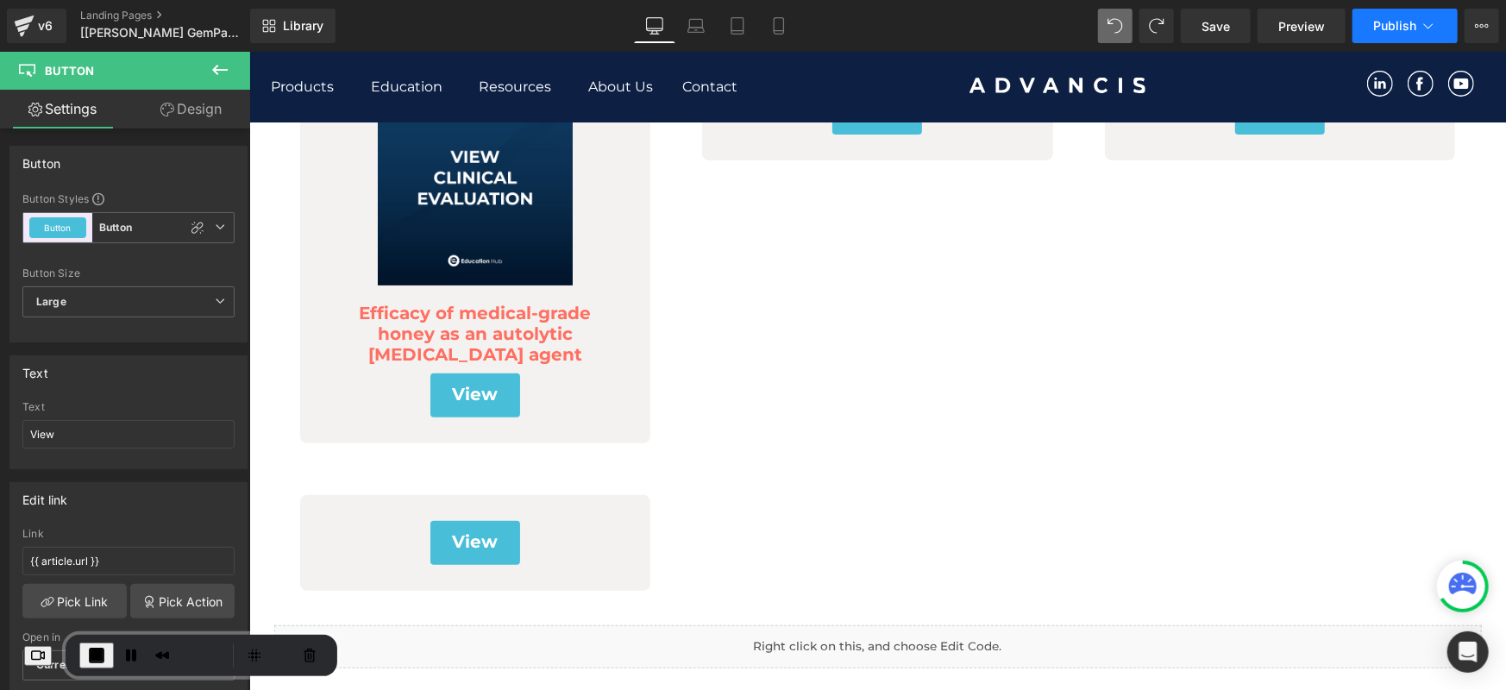
click at [1369, 35] on button "Publish" at bounding box center [1405, 26] width 105 height 35
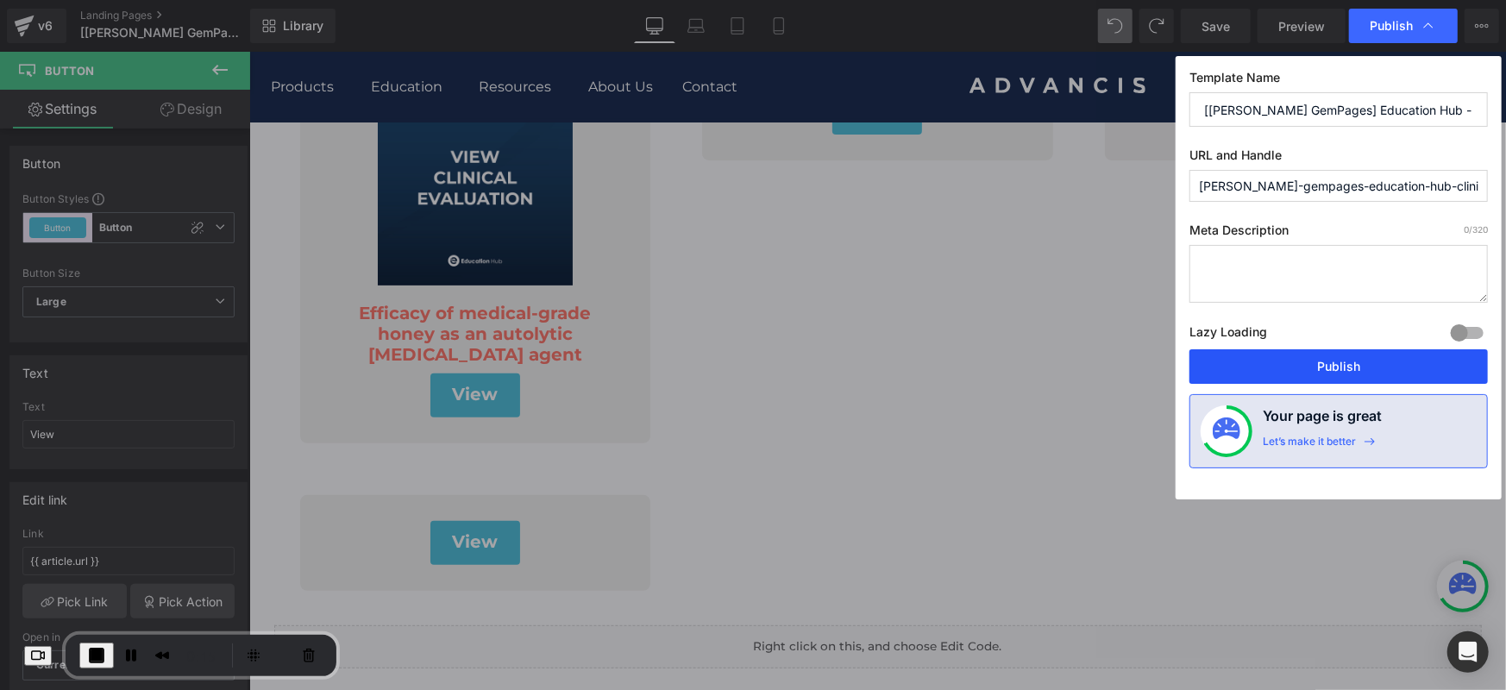
click at [1259, 353] on button "Publish" at bounding box center [1339, 366] width 299 height 35
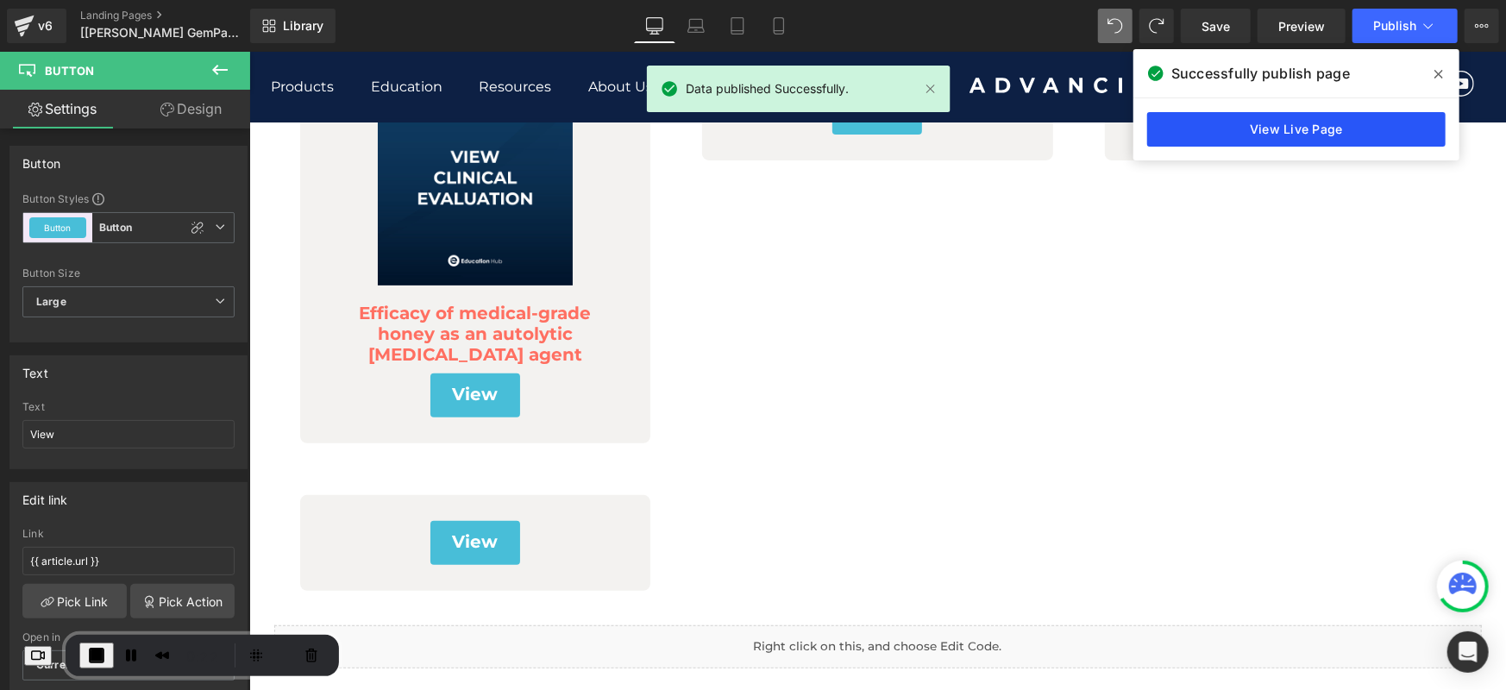
click at [1199, 141] on link "View Live Page" at bounding box center [1296, 129] width 299 height 35
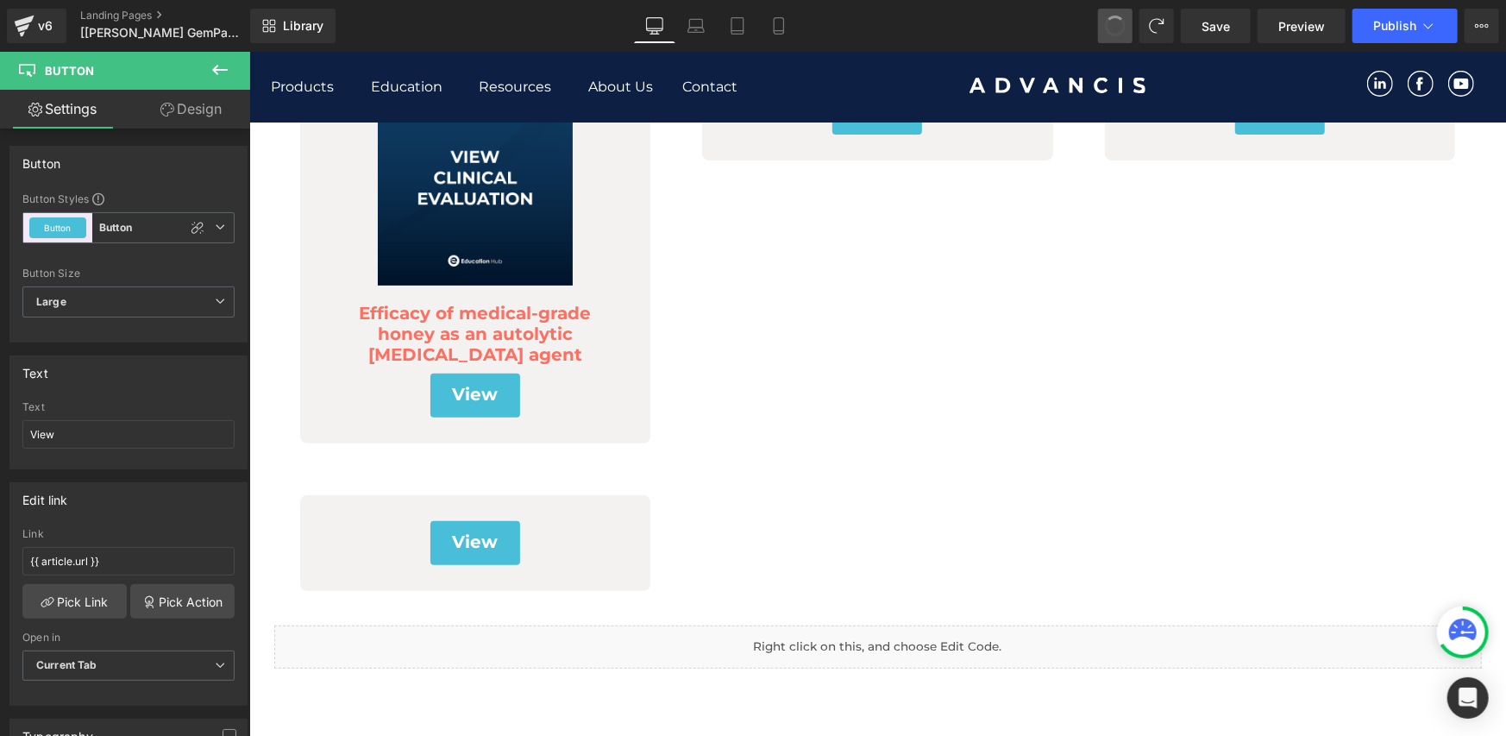
drag, startPoint x: 1113, startPoint y: 28, endPoint x: 242, endPoint y: 339, distance: 925.0
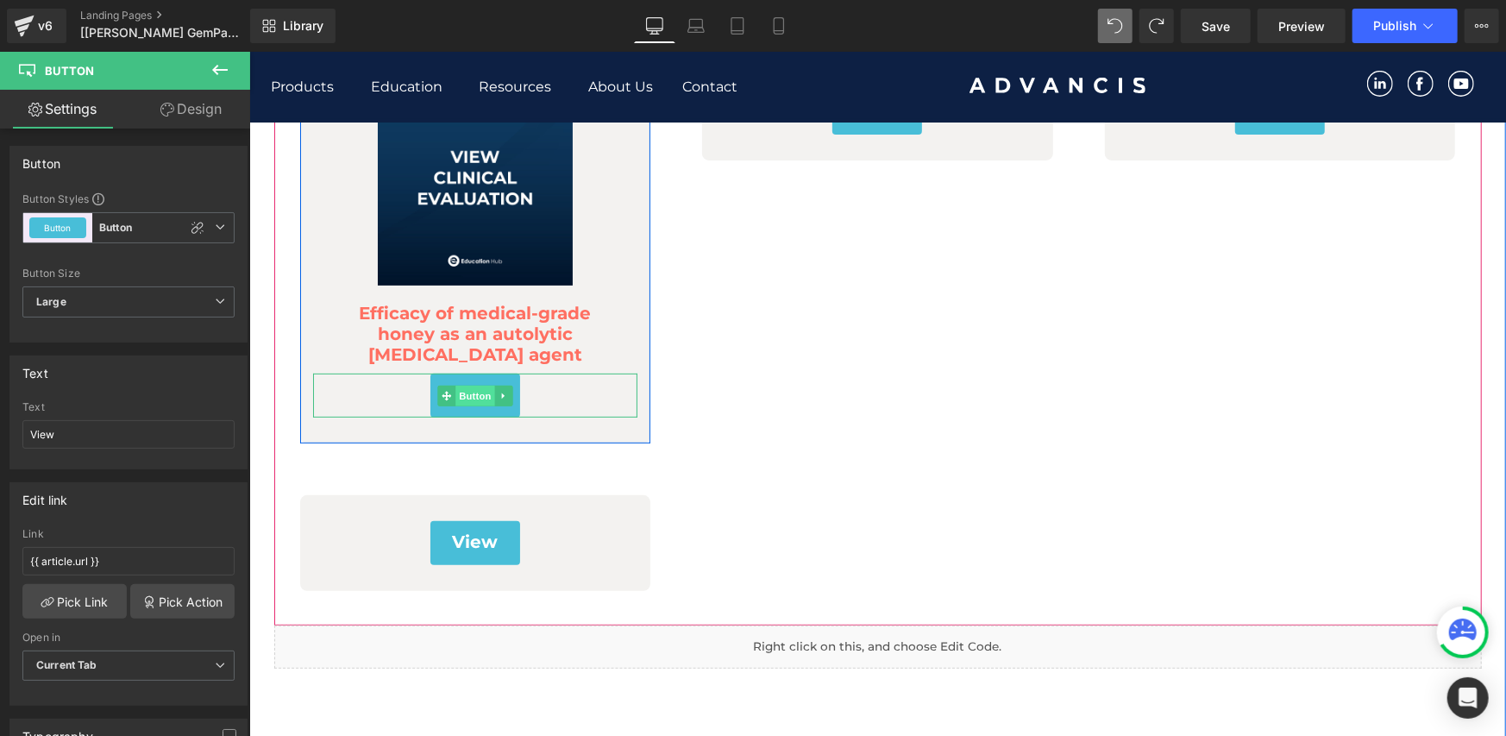
click at [472, 396] on span "Button" at bounding box center [475, 395] width 40 height 21
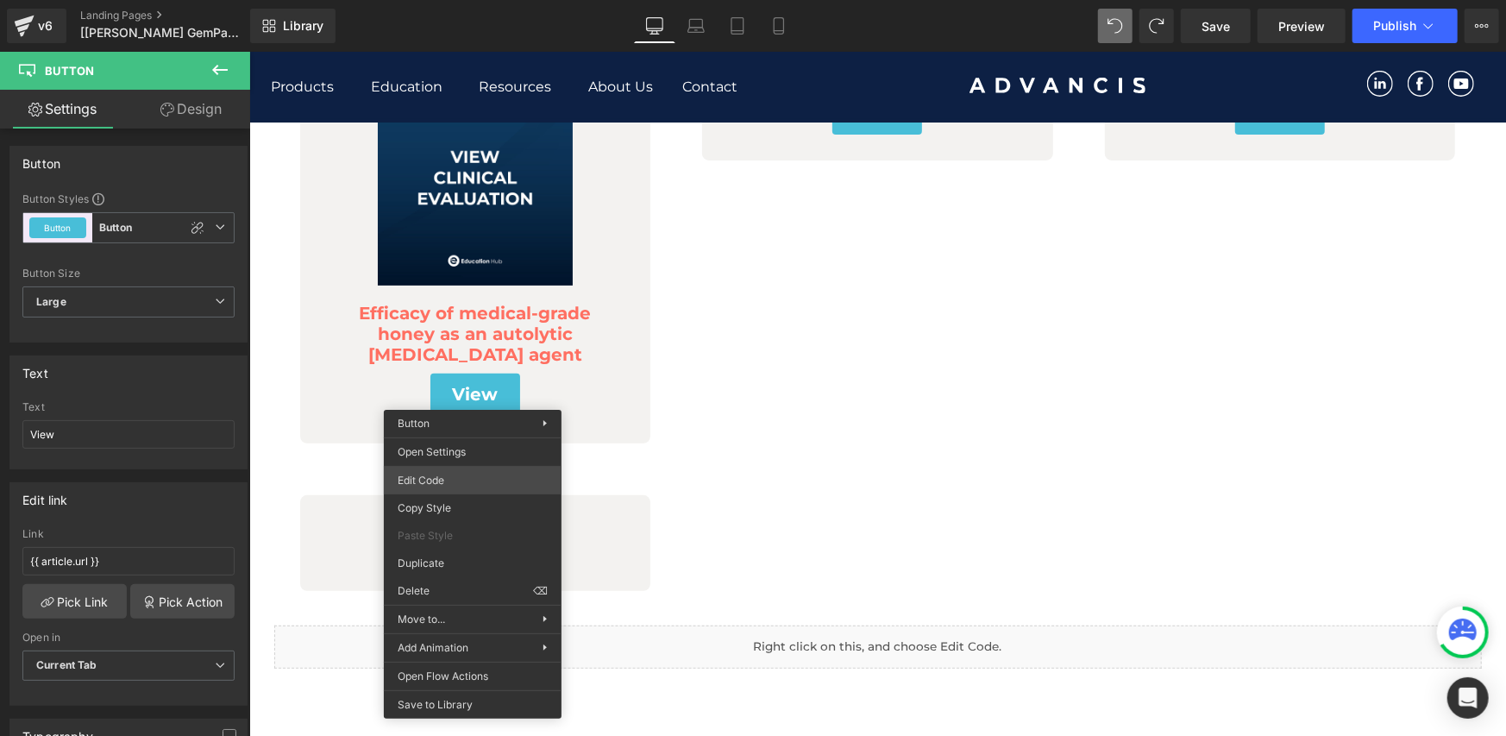
click at [474, 0] on div "Button You are previewing how the will restyle your page. You can not edit Elem…" at bounding box center [753, 0] width 1506 height 0
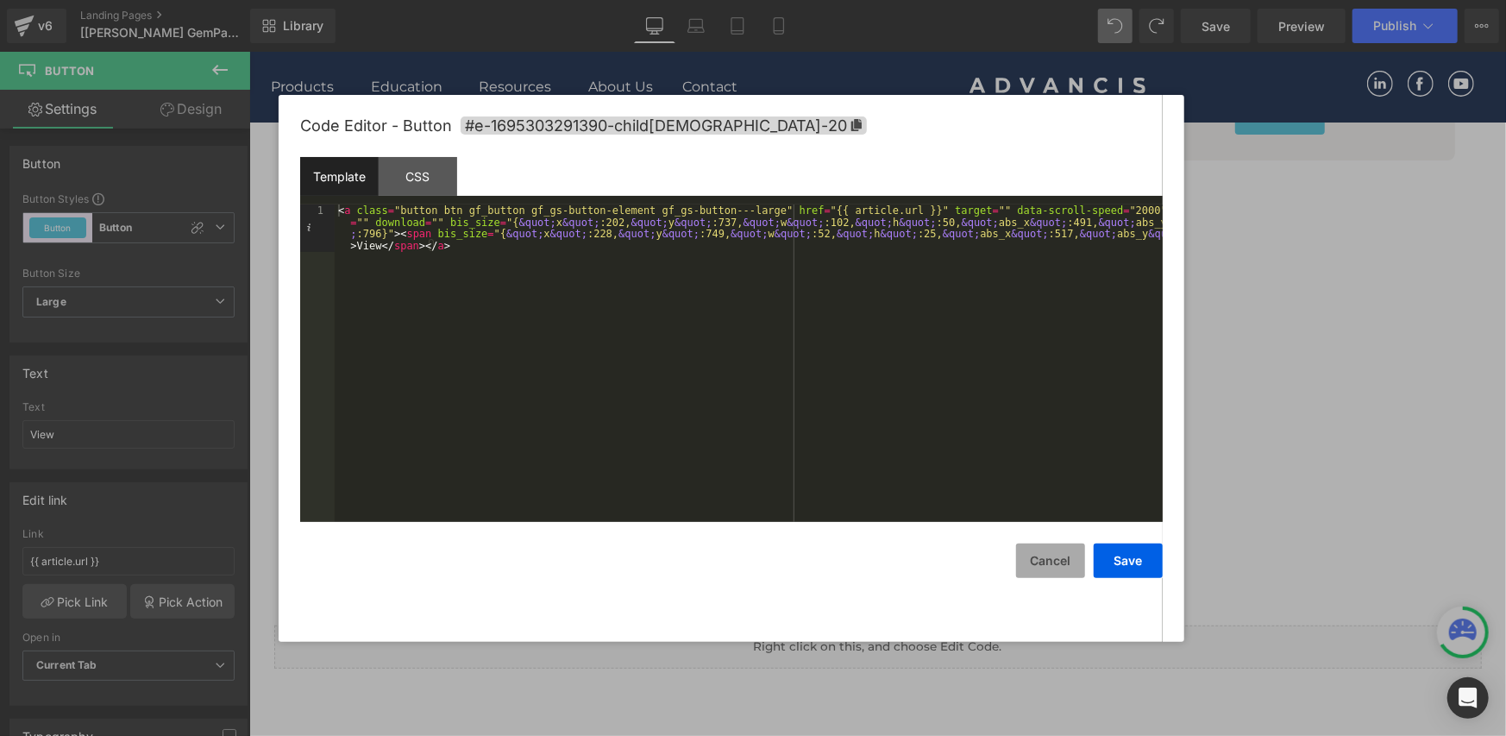
click at [1036, 564] on button "Cancel" at bounding box center [1050, 561] width 69 height 35
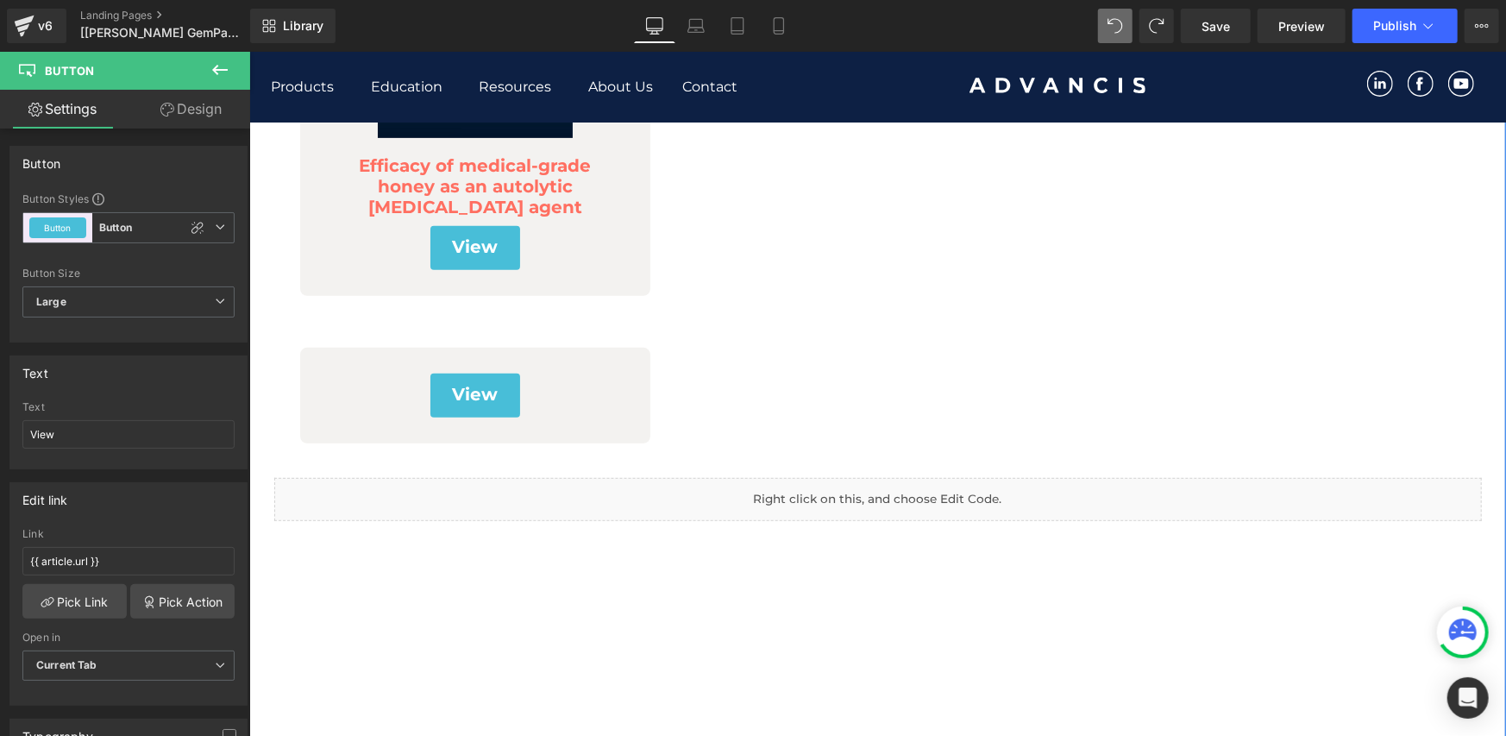
scroll to position [463, 0]
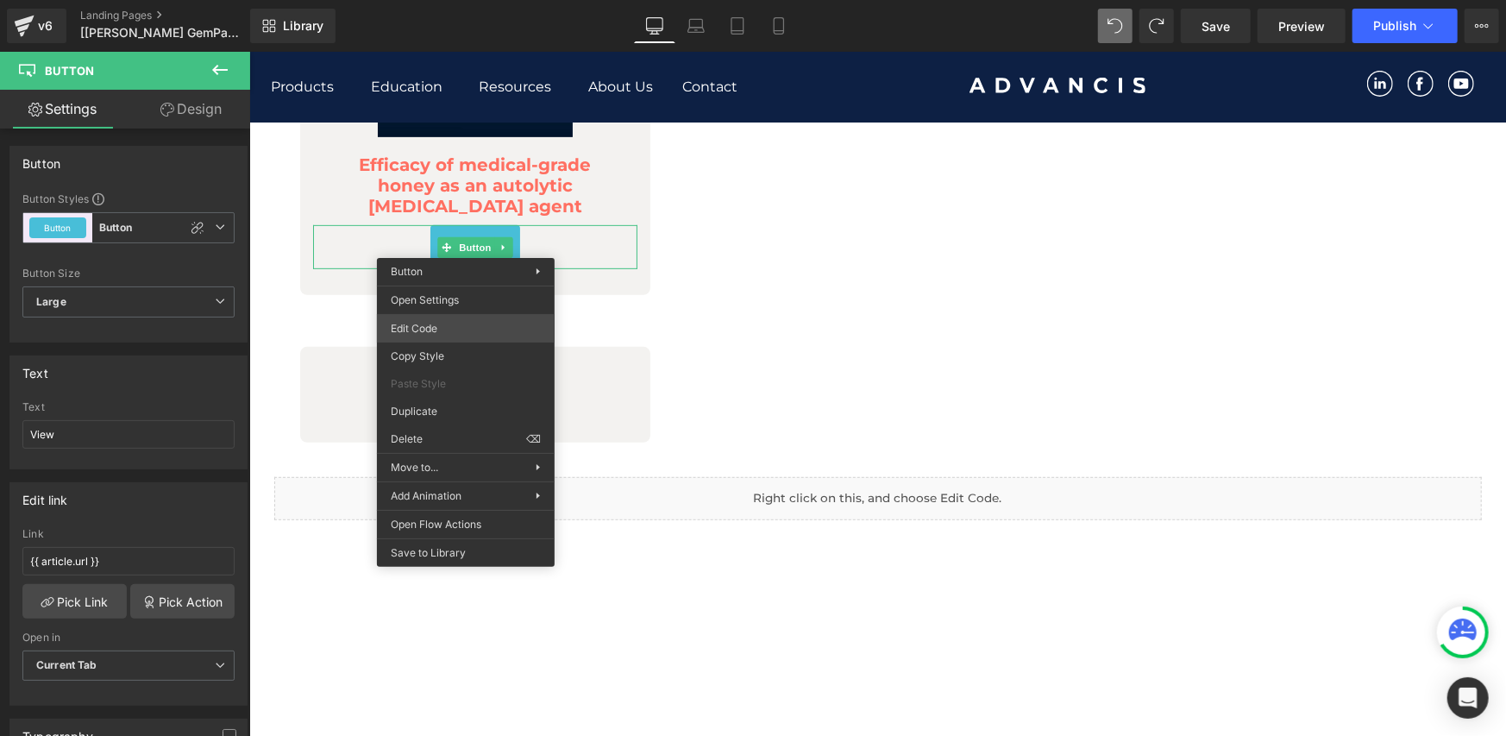
click at [449, 0] on div "Button You are previewing how the will restyle your page. You can not edit Elem…" at bounding box center [753, 0] width 1506 height 0
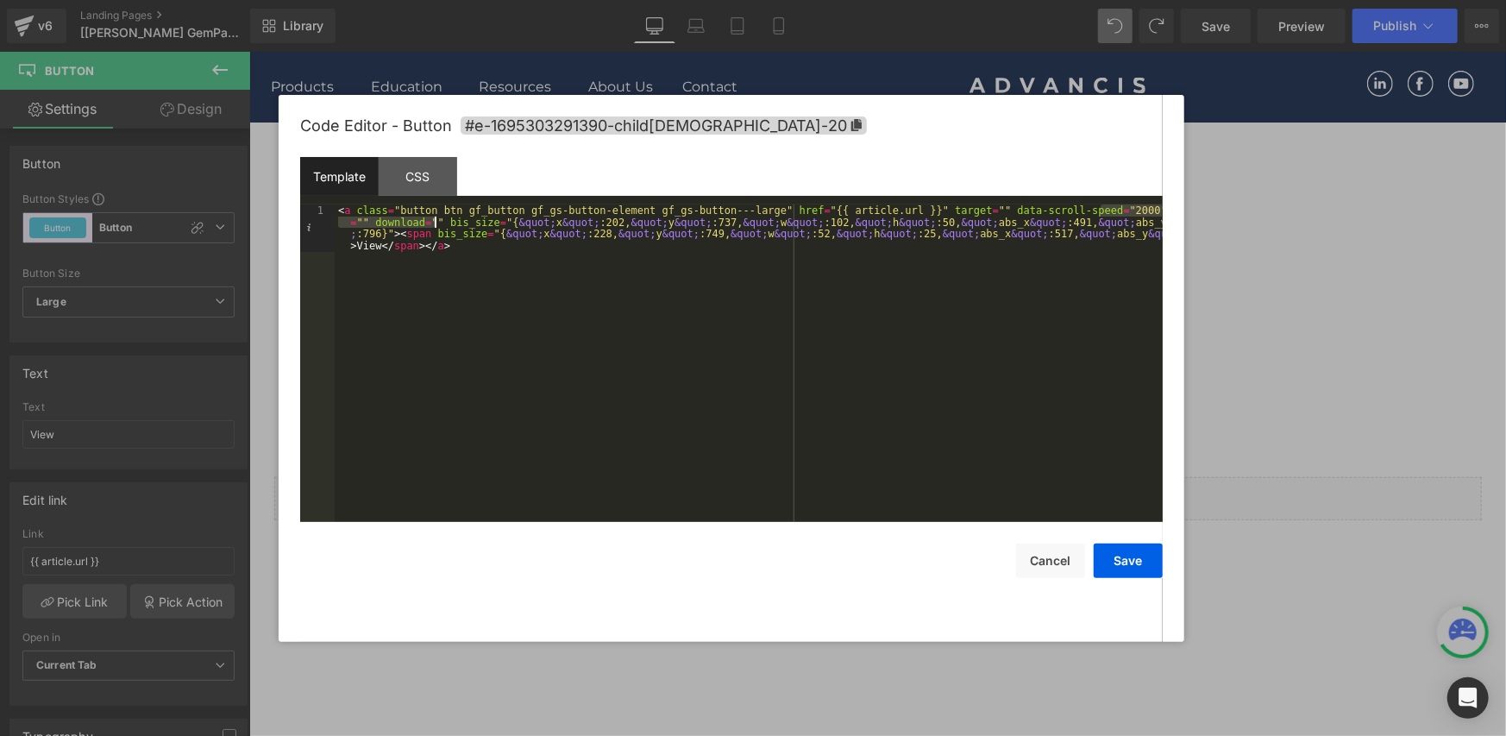
drag, startPoint x: 1100, startPoint y: 210, endPoint x: 437, endPoint y: 223, distance: 662.7
click at [437, 223] on div "< a class = "button btn gf_button gf_gs-button-element gf_gs-button---large" hr…" at bounding box center [749, 410] width 828 height 412
